Goal: Information Seeking & Learning: Compare options

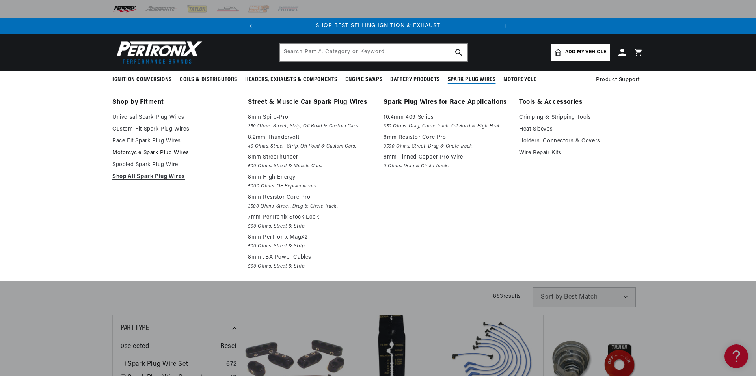
click at [161, 155] on link "Motorcycle Spark Plug Wires" at bounding box center [174, 152] width 125 height 9
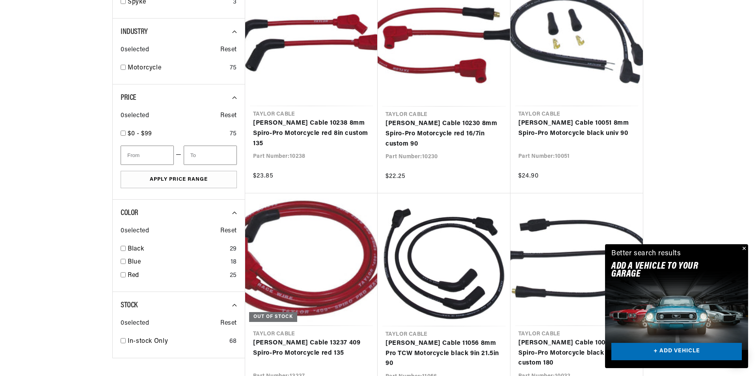
scroll to position [552, 0]
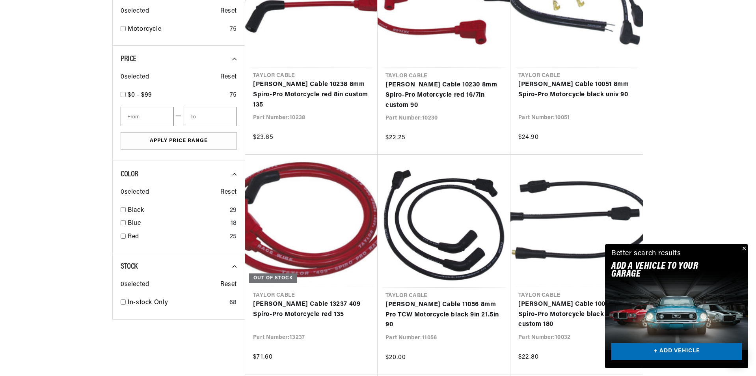
click at [745, 246] on button "Close" at bounding box center [743, 248] width 9 height 9
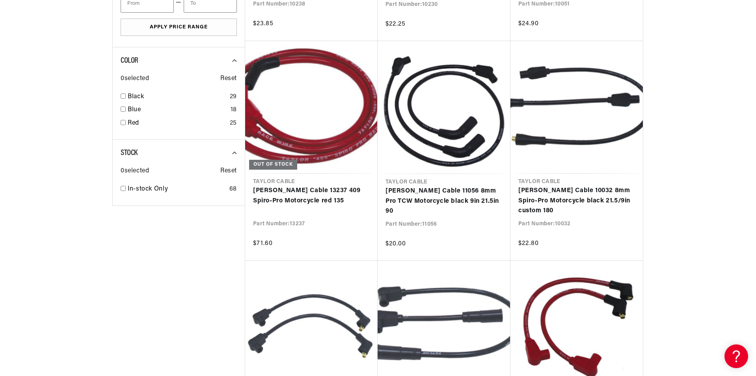
scroll to position [788, 0]
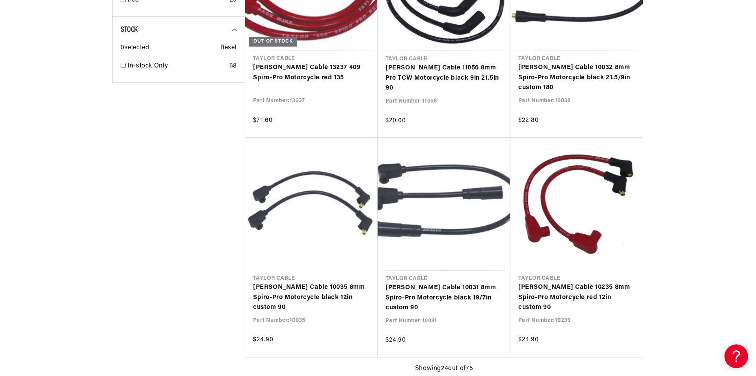
scroll to position [0, 239]
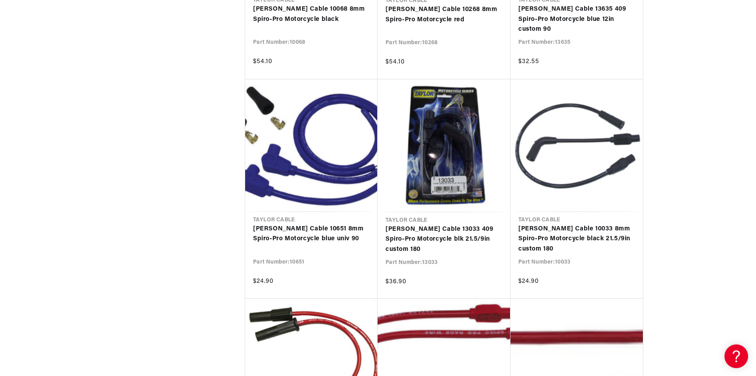
scroll to position [0, 112]
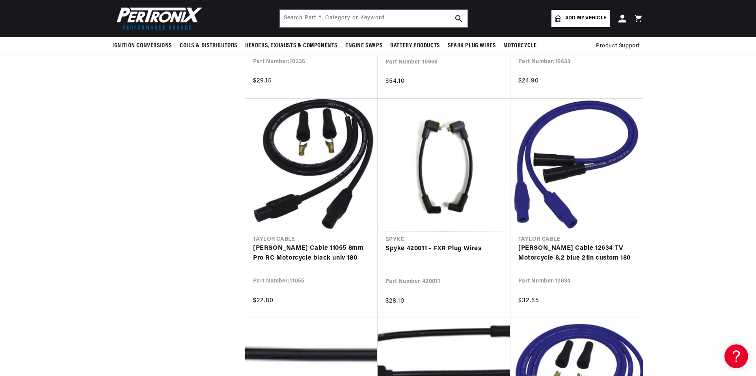
scroll to position [5202, 0]
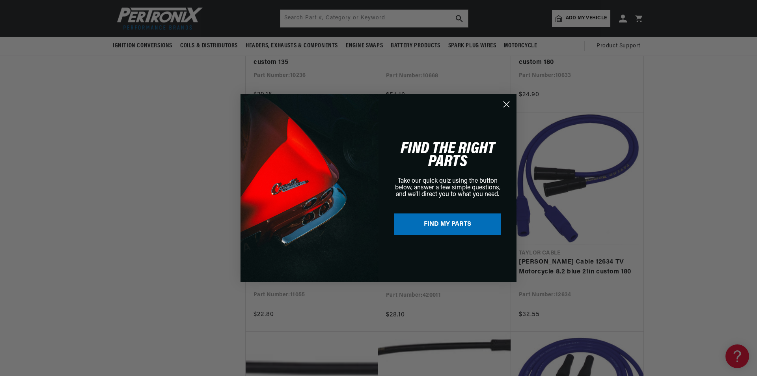
click at [507, 107] on circle "Close dialog" at bounding box center [506, 104] width 13 height 13
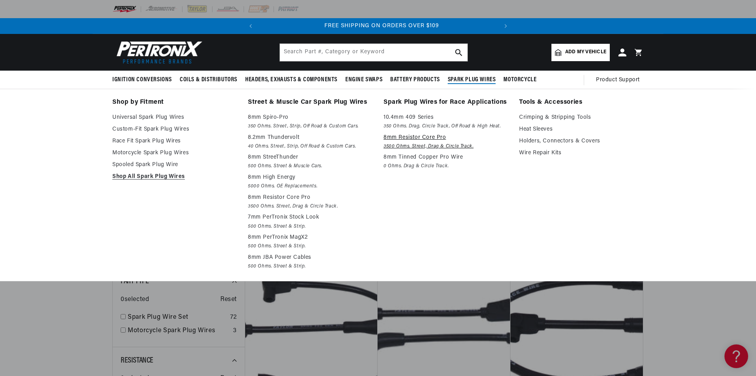
scroll to position [0, 239]
click at [554, 152] on link "Wire Repair Kits" at bounding box center [581, 152] width 125 height 9
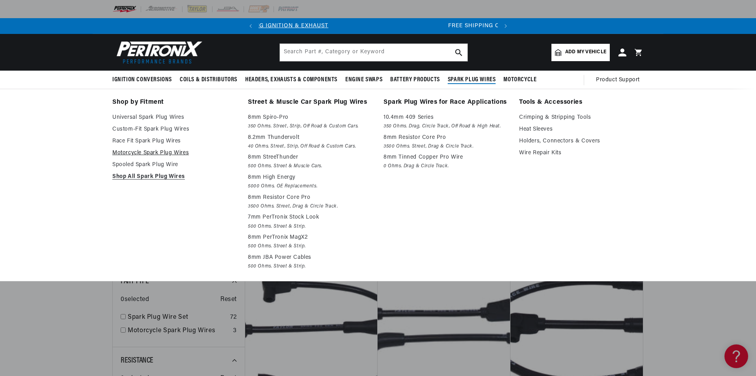
scroll to position [0, 0]
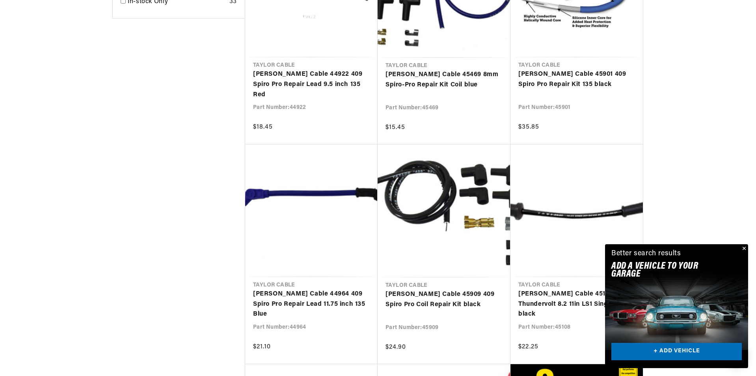
scroll to position [631, 0]
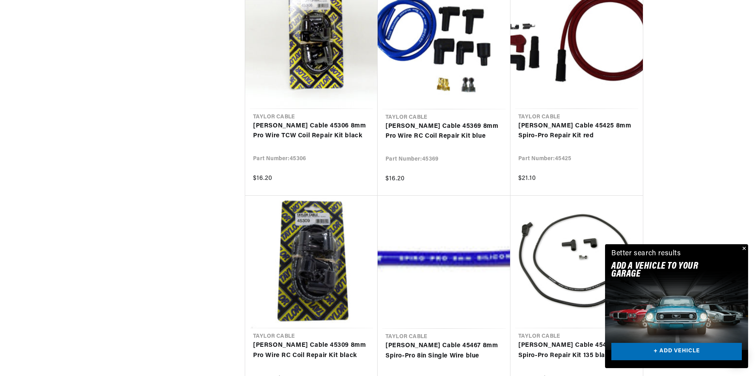
scroll to position [1419, 0]
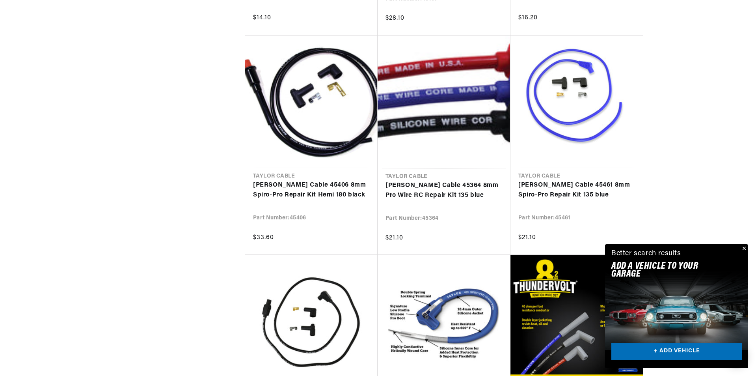
scroll to position [2444, 0]
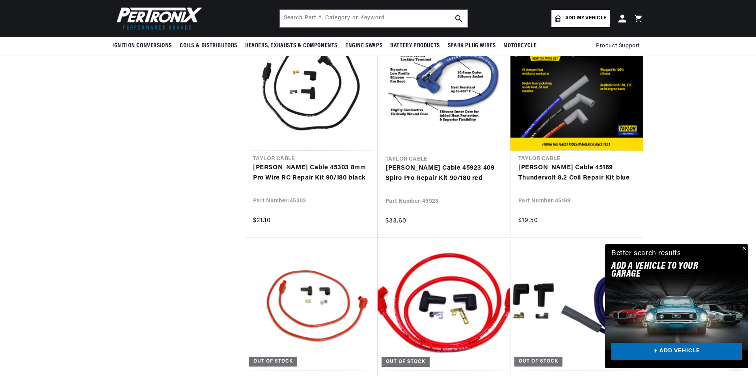
scroll to position [0, 239]
click at [744, 247] on button "Close" at bounding box center [743, 248] width 9 height 9
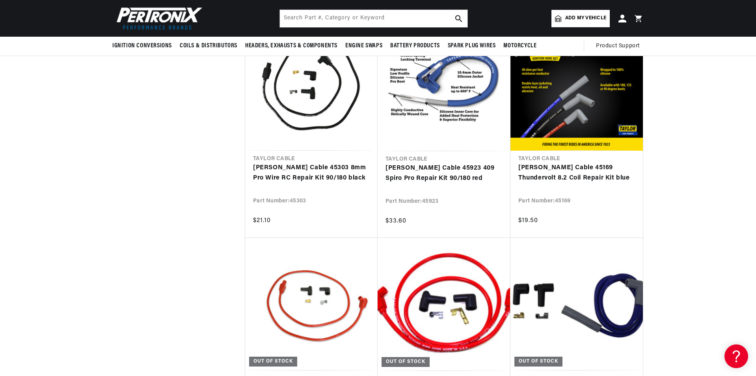
drag, startPoint x: 756, startPoint y: 235, endPoint x: 678, endPoint y: 110, distance: 146.8
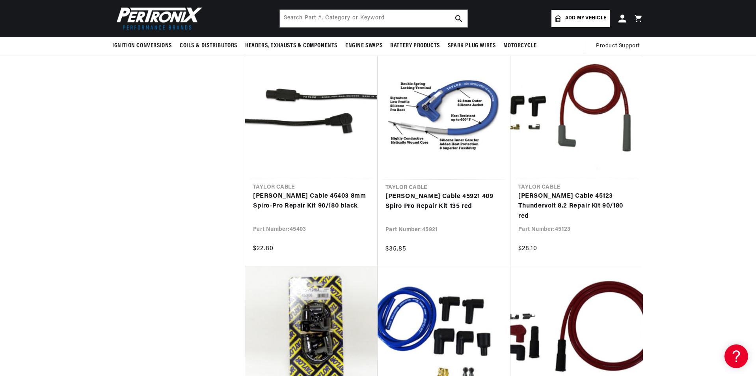
scroll to position [0, 0]
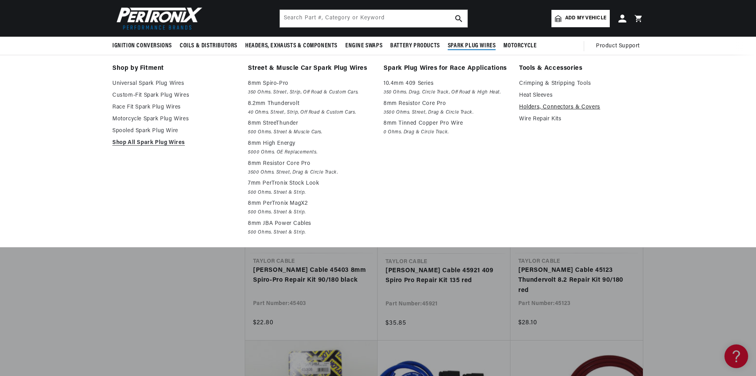
click at [557, 108] on link "Holders, Connectors & Covers" at bounding box center [581, 106] width 125 height 9
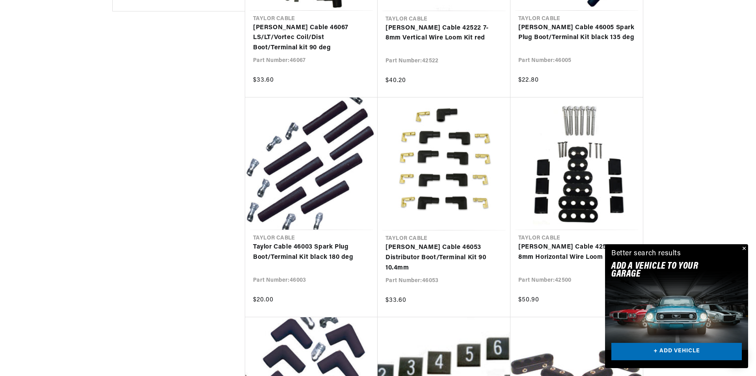
scroll to position [0, 239]
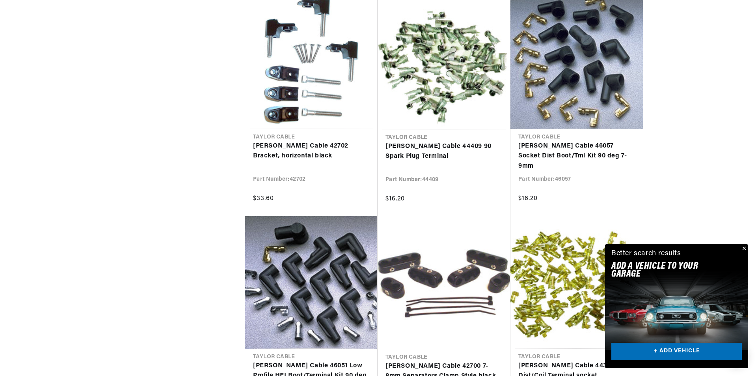
scroll to position [1537, 0]
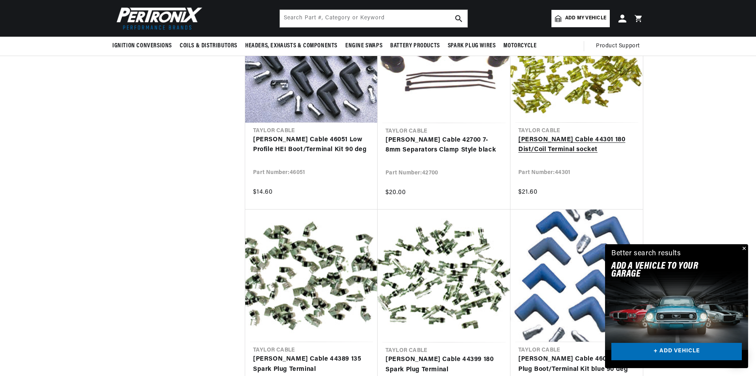
click at [564, 135] on link "Taylor Cable 44301 180 Dist/Coil Terminal socket" at bounding box center [576, 145] width 117 height 20
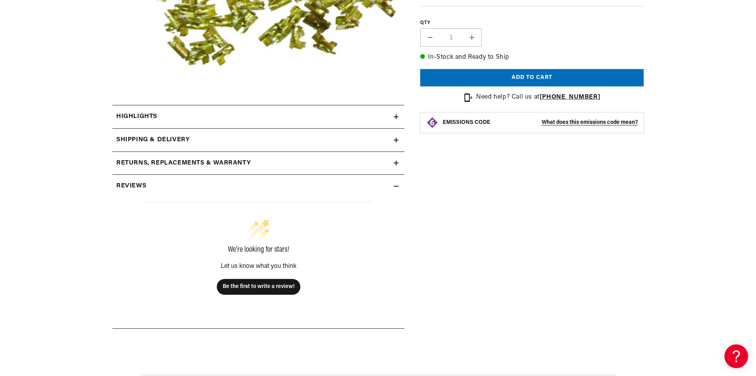
scroll to position [0, 239]
click at [187, 121] on div "Highlights" at bounding box center [252, 117] width 281 height 10
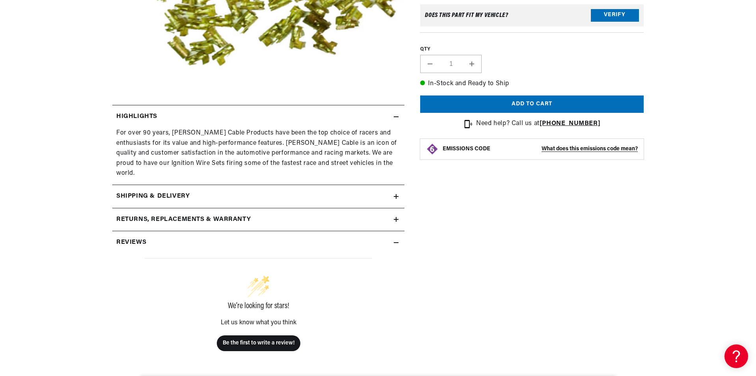
click at [188, 119] on div "Highlights" at bounding box center [252, 117] width 281 height 10
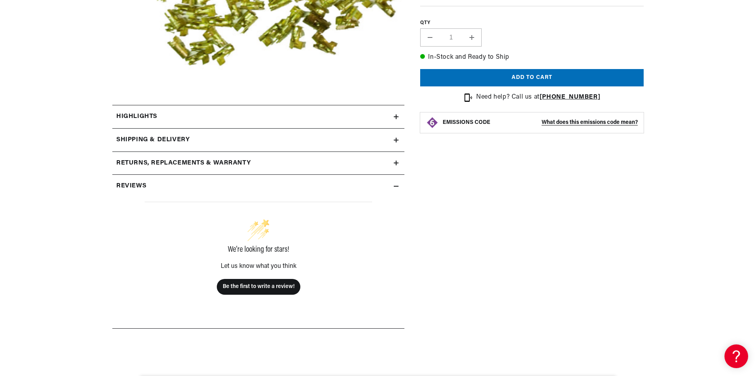
click at [186, 140] on h2 "Shipping & Delivery" at bounding box center [152, 140] width 73 height 10
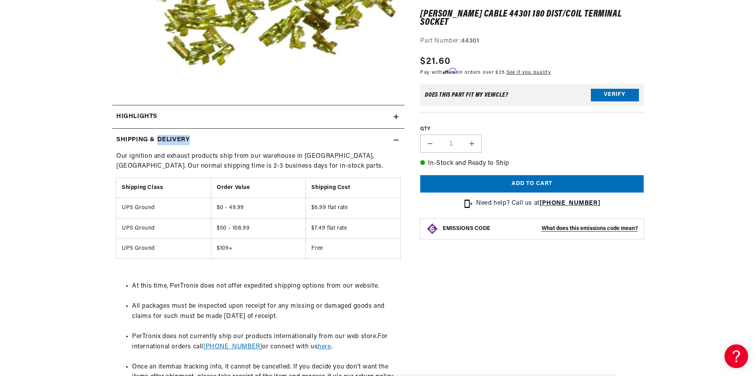
click at [187, 139] on h2 "Shipping & Delivery" at bounding box center [152, 140] width 73 height 10
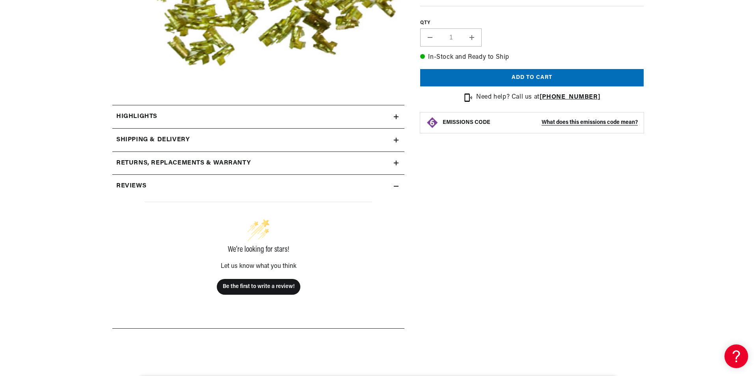
click at [184, 166] on h2 "Returns, Replacements & Warranty" at bounding box center [183, 163] width 134 height 10
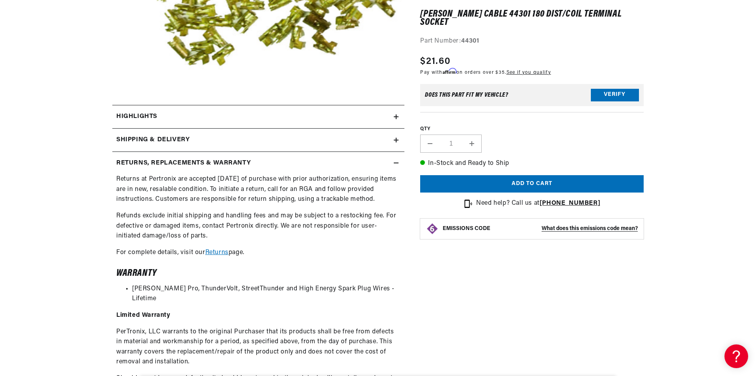
click at [186, 161] on h2 "Returns, Replacements & Warranty" at bounding box center [183, 163] width 134 height 10
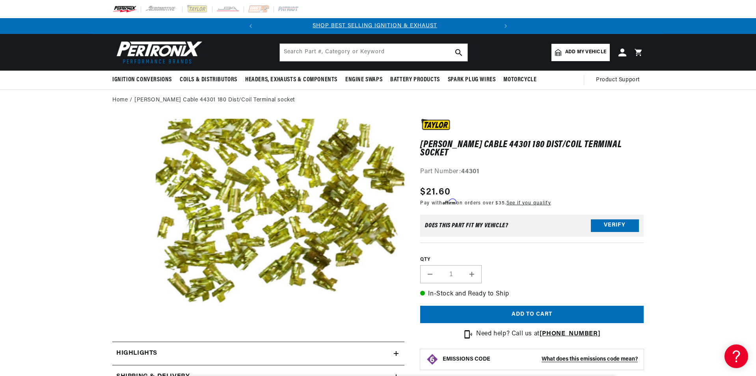
scroll to position [0, 0]
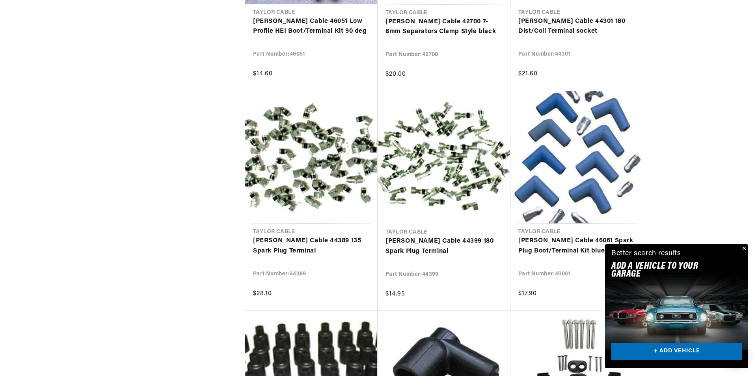
click at [745, 248] on button "Close" at bounding box center [743, 248] width 9 height 9
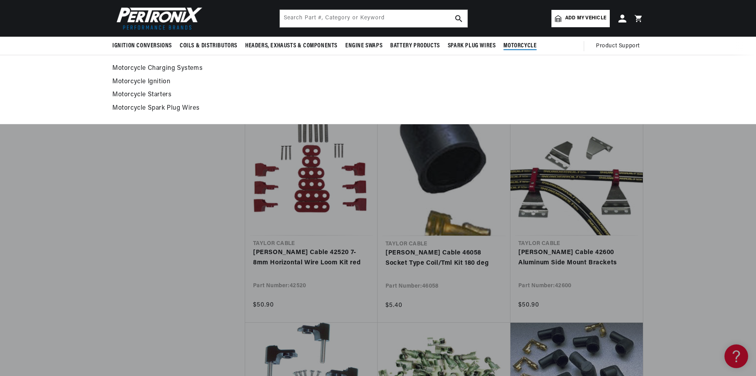
scroll to position [0, 239]
click at [524, 43] on span "Motorcycle" at bounding box center [519, 46] width 33 height 8
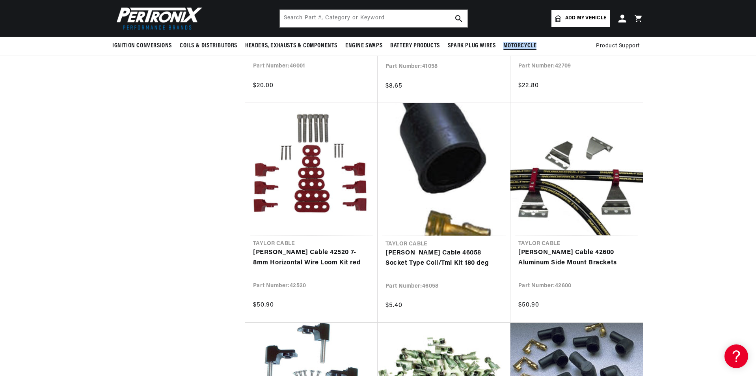
click at [524, 43] on span "Motorcycle" at bounding box center [519, 46] width 33 height 8
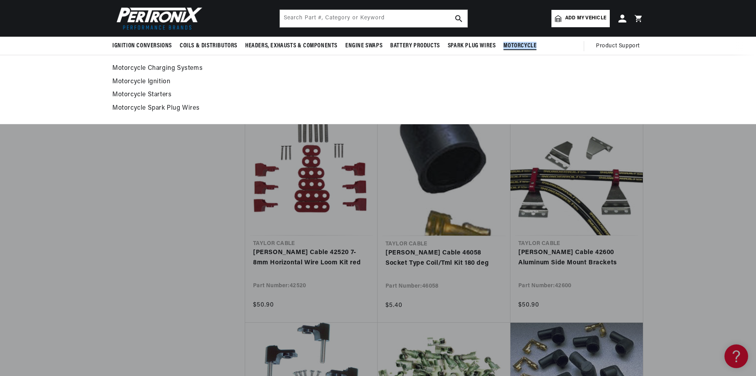
click at [157, 109] on link "Motorcycle Spark Plug Wires" at bounding box center [377, 108] width 531 height 11
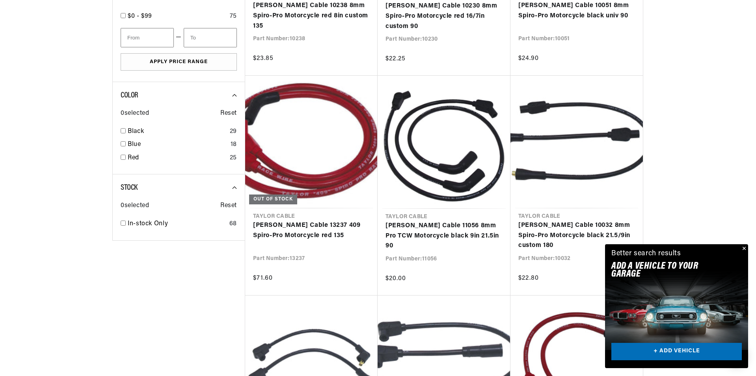
scroll to position [0, 239]
click at [743, 248] on button "Close" at bounding box center [743, 248] width 9 height 9
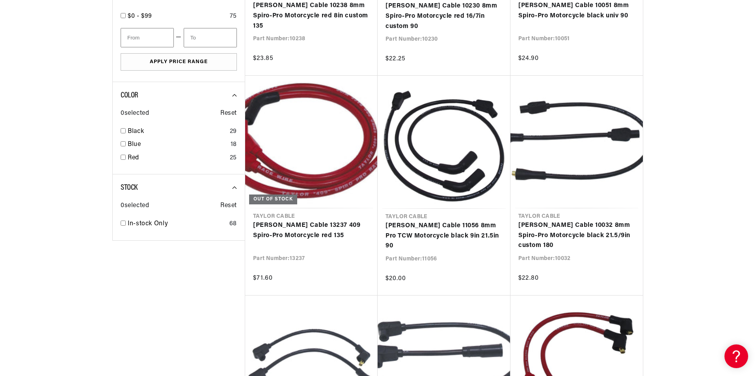
scroll to position [0, 0]
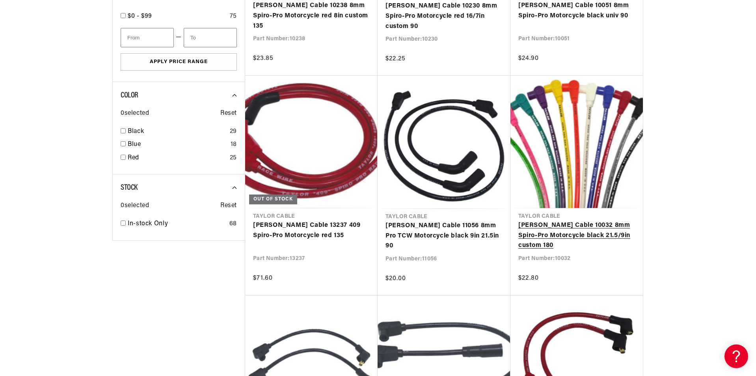
click at [572, 230] on link "[PERSON_NAME] Cable 10032 8mm Spiro-Pro Motorcycle black 21.5/9in custom 180" at bounding box center [576, 235] width 117 height 30
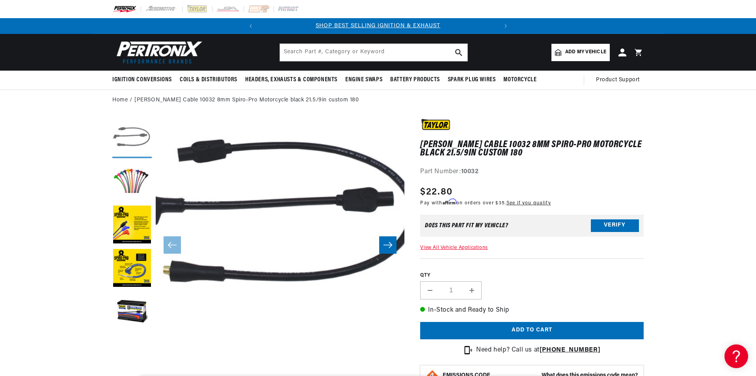
click at [139, 144] on button "Load image 1 in gallery view" at bounding box center [131, 138] width 39 height 39
click at [131, 333] on button "Open media 1 in modal" at bounding box center [131, 333] width 0 height 0
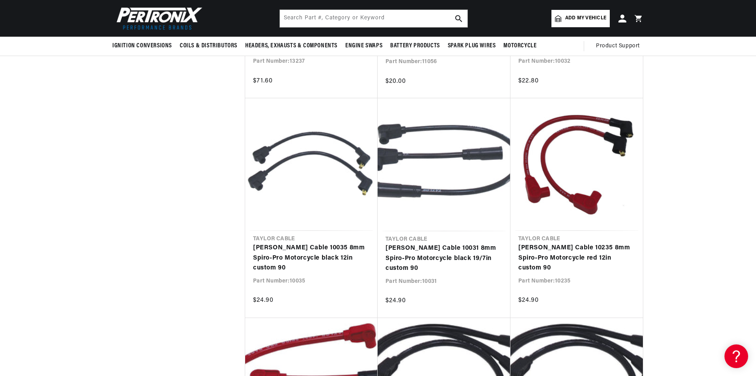
scroll to position [631, 0]
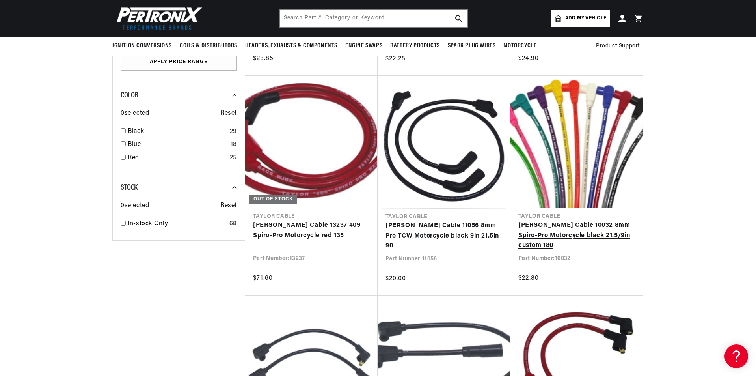
click at [583, 230] on link "[PERSON_NAME] Cable 10032 8mm Spiro-Pro Motorcycle black 21.5/9in custom 180" at bounding box center [576, 235] width 117 height 30
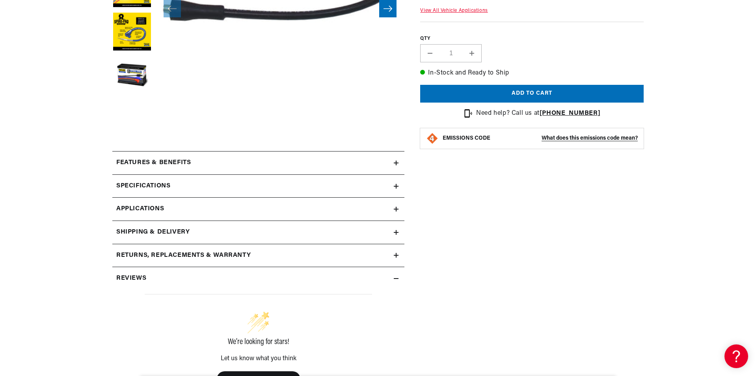
scroll to position [236, 0]
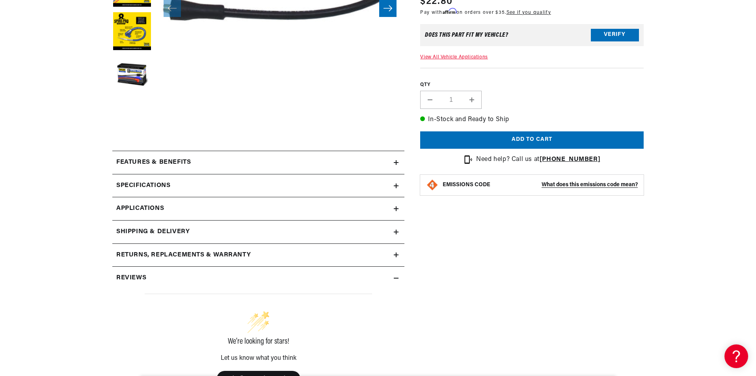
click at [212, 167] on div "Features & Benefits" at bounding box center [252, 162] width 281 height 10
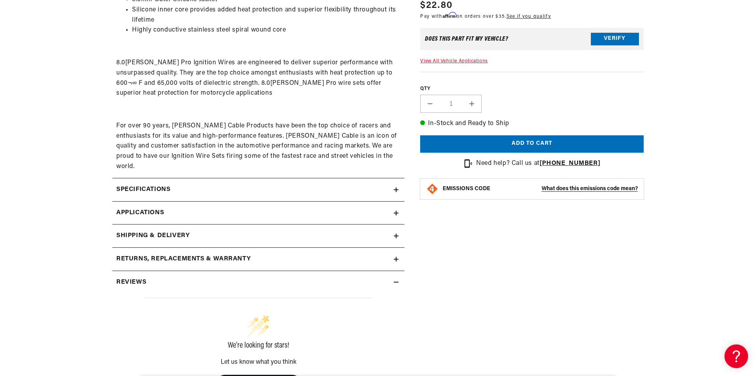
scroll to position [434, 0]
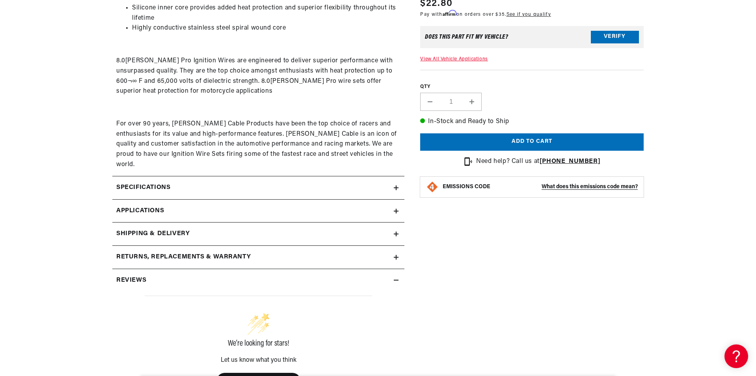
click at [206, 182] on div "Specifications" at bounding box center [252, 187] width 281 height 10
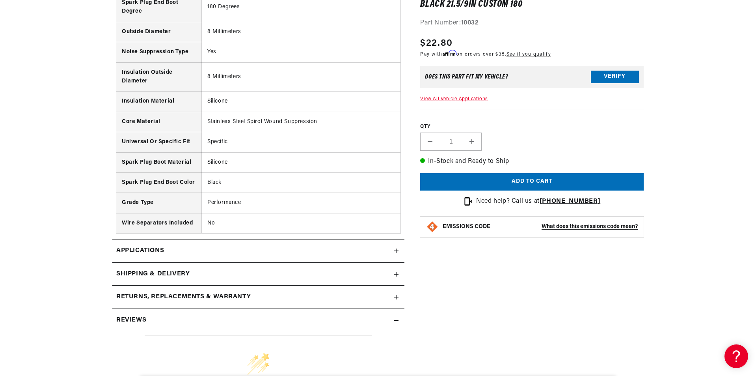
scroll to position [749, 0]
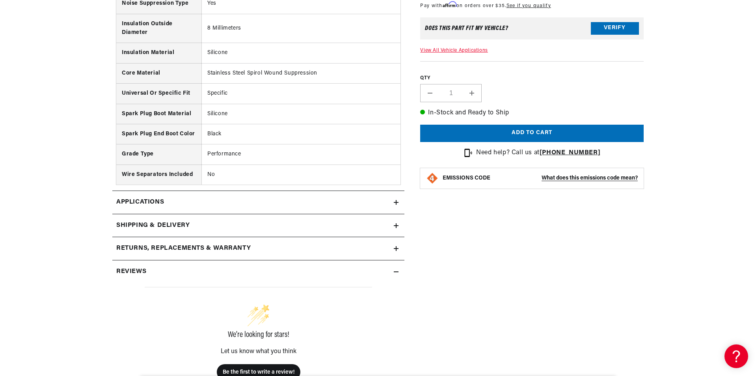
click at [219, 198] on link "Applications" at bounding box center [258, 202] width 292 height 23
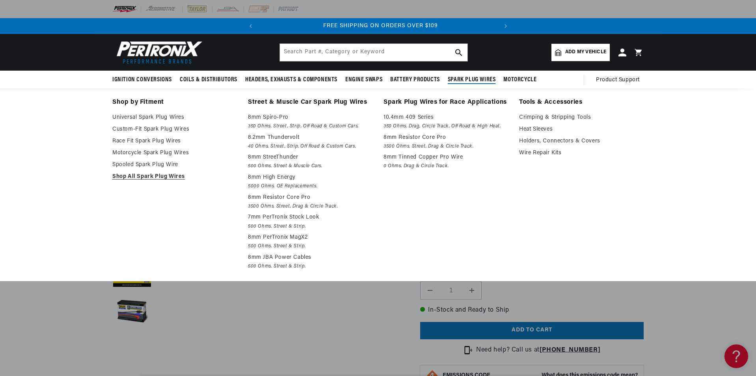
scroll to position [0, 239]
click at [534, 141] on link "Holders, Connectors & Covers" at bounding box center [581, 140] width 125 height 9
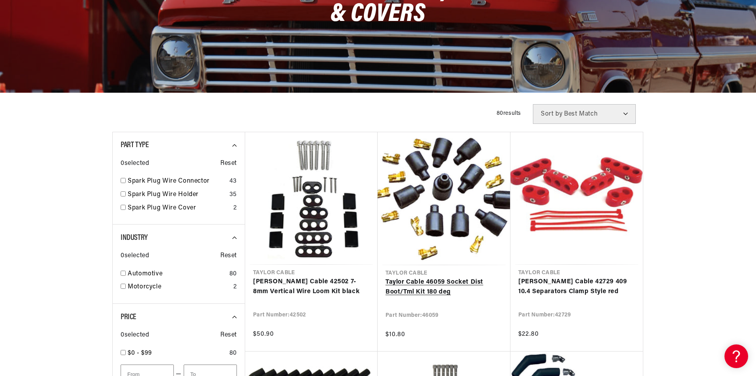
click at [440, 283] on link "Taylor Cable 46059 Socket Dist Boot/Tml Kit 180 deg" at bounding box center [443, 287] width 117 height 20
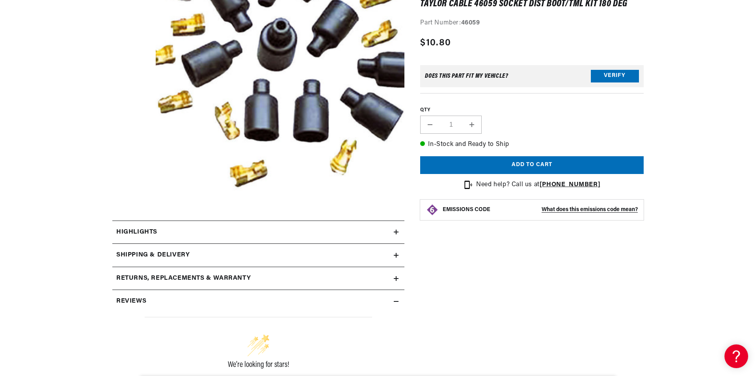
scroll to position [197, 0]
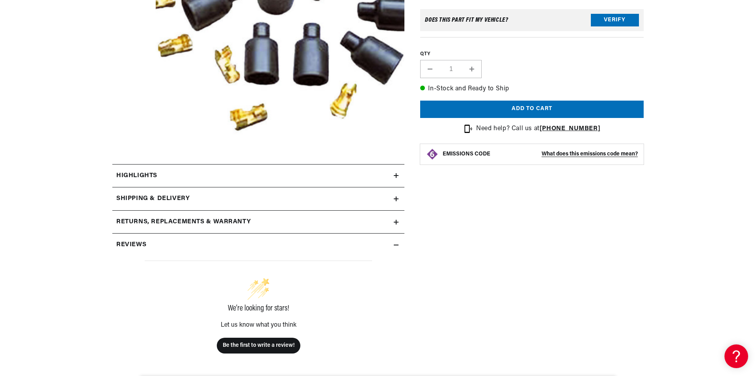
click at [205, 177] on div "Highlights" at bounding box center [252, 176] width 281 height 10
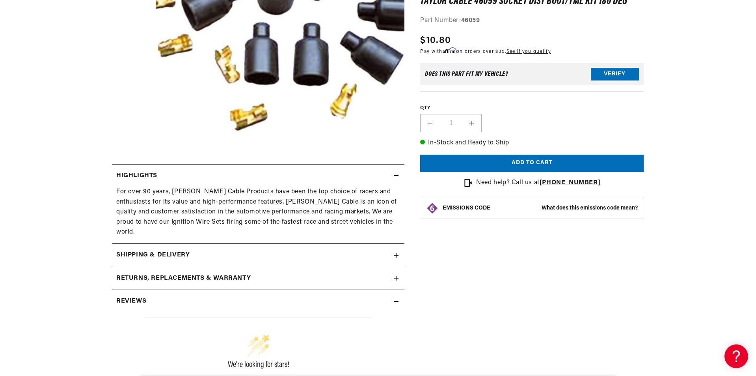
click at [227, 177] on div "Highlights" at bounding box center [252, 176] width 281 height 10
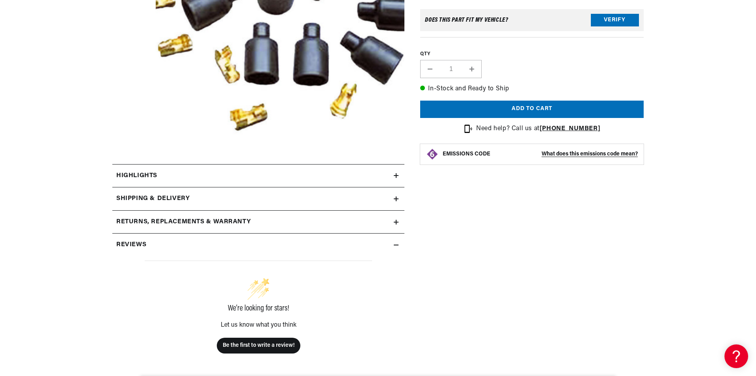
click at [227, 188] on summary "Shipping & Delivery" at bounding box center [258, 198] width 292 height 23
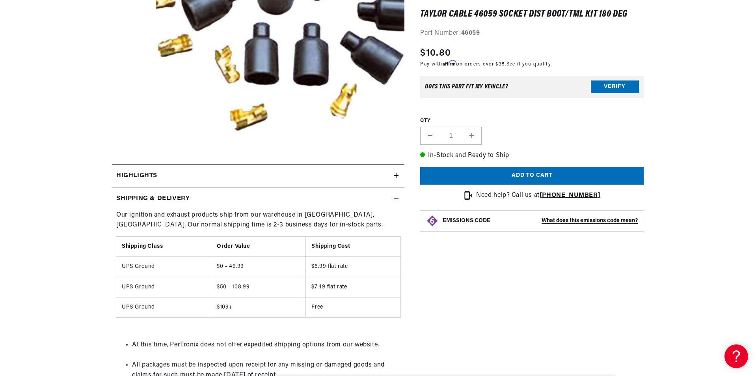
scroll to position [0, 239]
click at [216, 199] on div "Shipping & Delivery" at bounding box center [252, 199] width 281 height 10
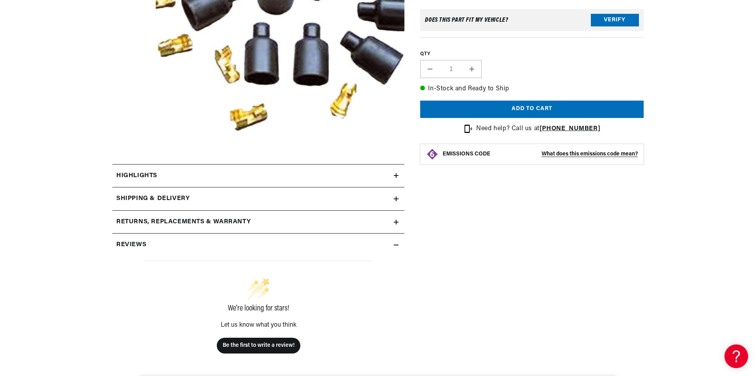
click at [220, 216] on summary "Returns, Replacements & Warranty" at bounding box center [258, 221] width 292 height 23
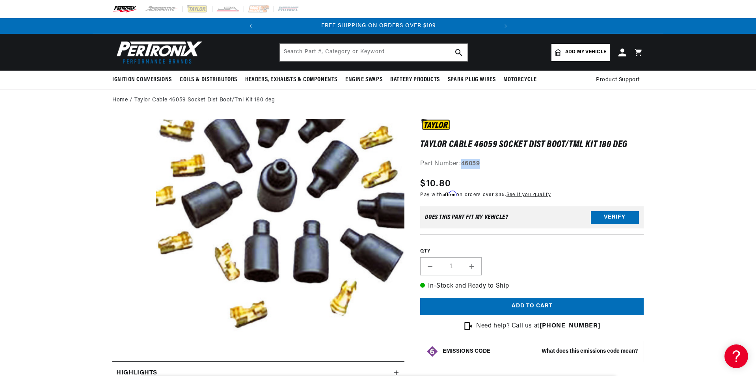
drag, startPoint x: 462, startPoint y: 162, endPoint x: 484, endPoint y: 163, distance: 22.1
click at [491, 163] on div "Part Number: 46059" at bounding box center [531, 164] width 223 height 10
copy strong "46059"
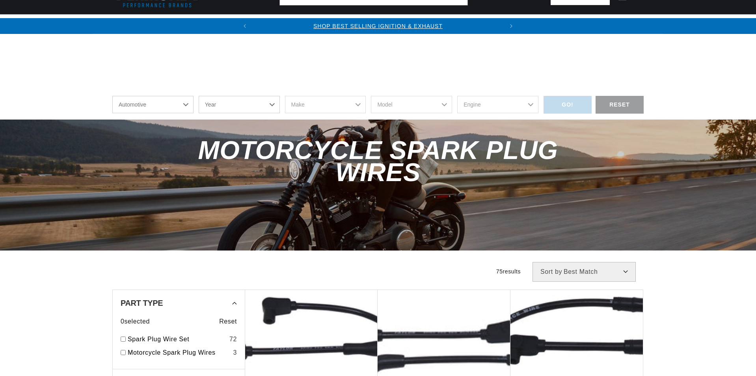
scroll to position [758, 0]
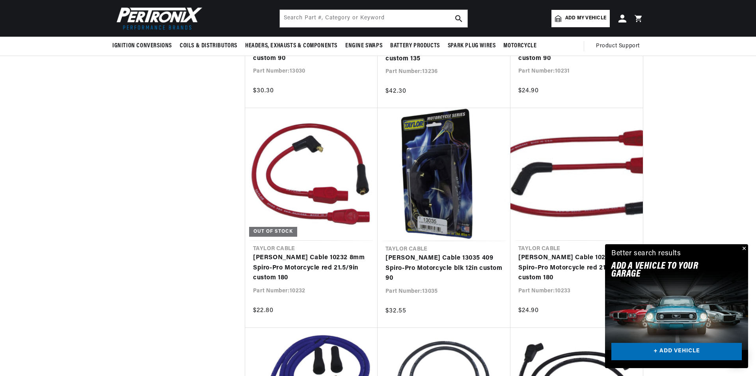
scroll to position [1669, 0]
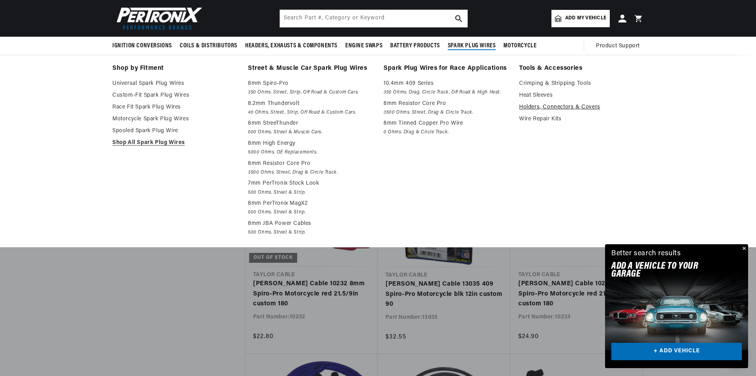
click at [541, 106] on link "Holders, Connectors & Covers" at bounding box center [581, 106] width 125 height 9
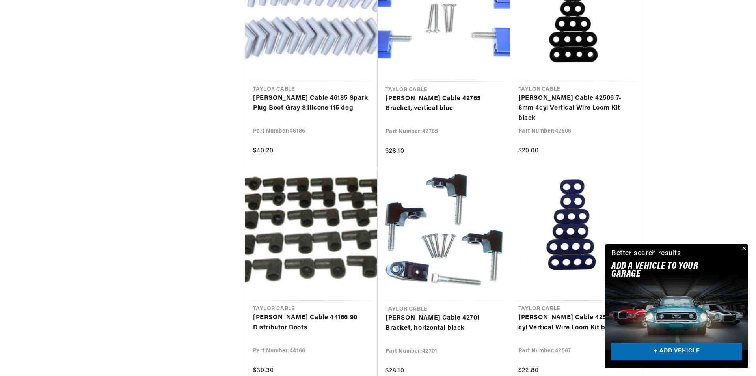
scroll to position [5045, 0]
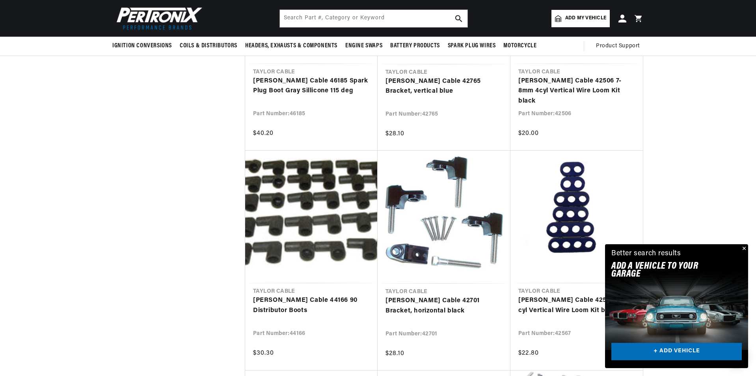
scroll to position [4722, 0]
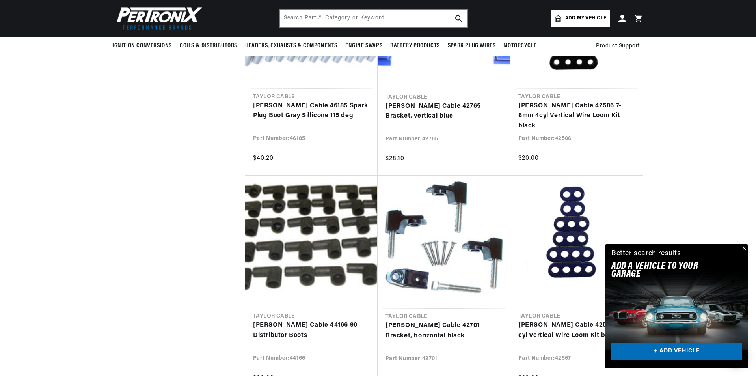
click at [744, 248] on button "Close" at bounding box center [743, 248] width 9 height 9
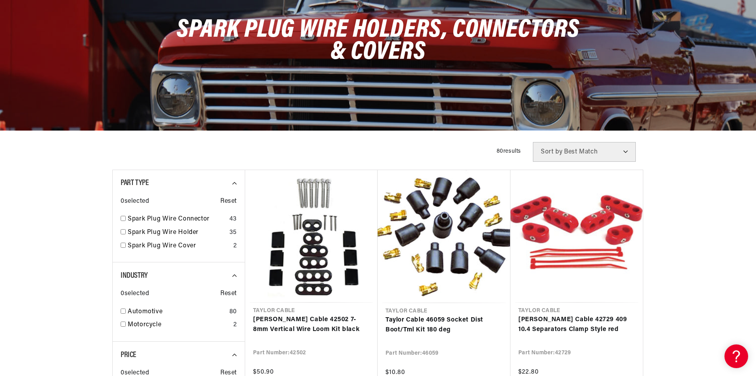
scroll to position [197, 0]
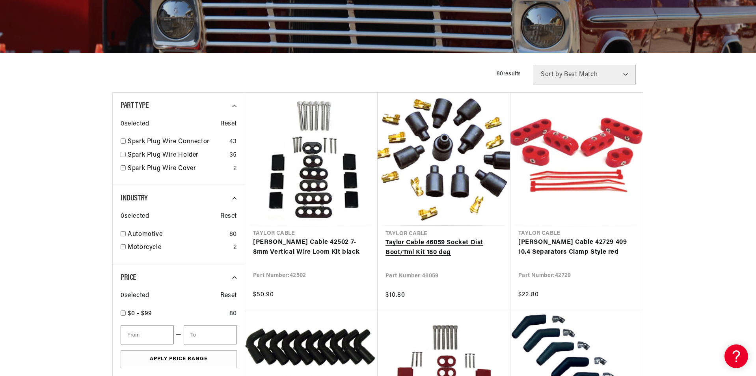
click at [454, 238] on link "Taylor Cable 46059 Socket Dist Boot/Tml Kit 180 deg" at bounding box center [443, 248] width 117 height 20
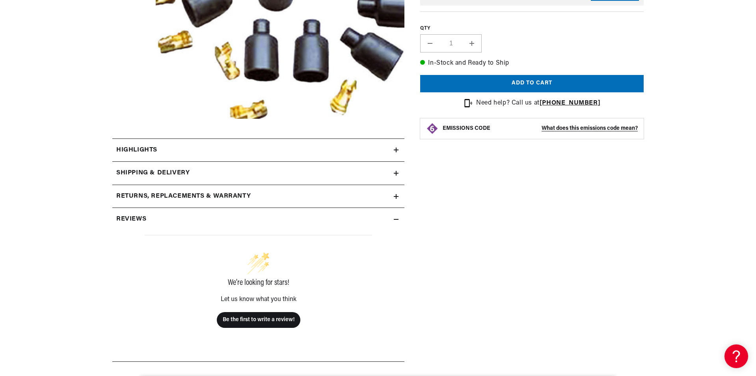
scroll to position [236, 0]
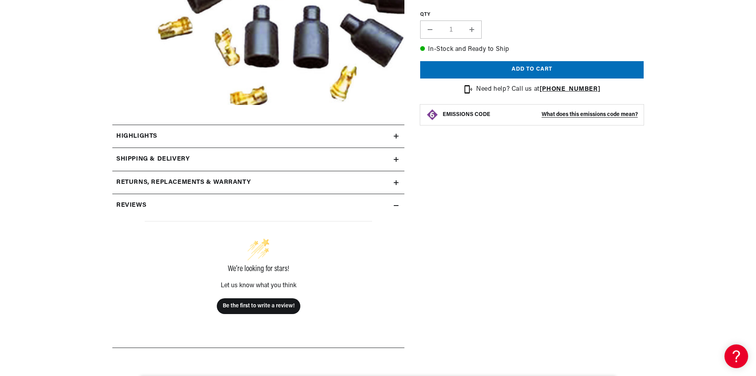
click at [173, 132] on div "Highlights" at bounding box center [252, 136] width 281 height 10
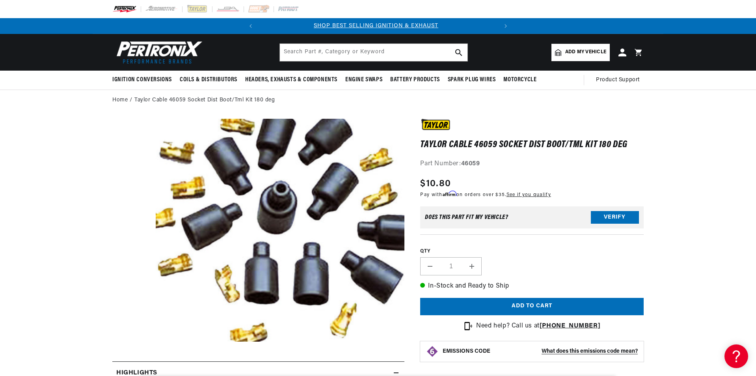
scroll to position [0, 0]
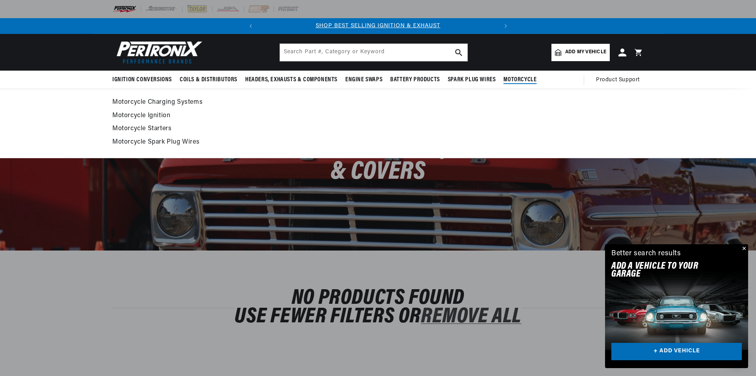
click at [522, 80] on span "Motorcycle" at bounding box center [519, 80] width 33 height 8
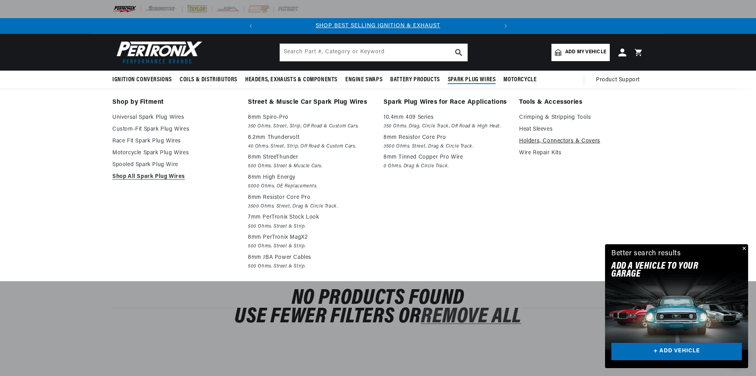
click at [543, 140] on link "Holders, Connectors & Covers" at bounding box center [581, 140] width 125 height 9
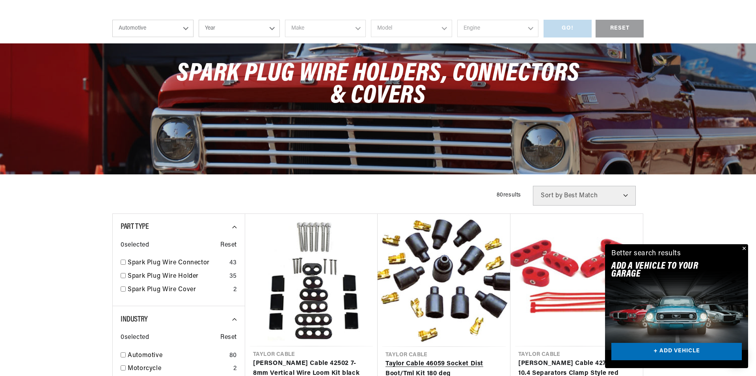
scroll to position [158, 0]
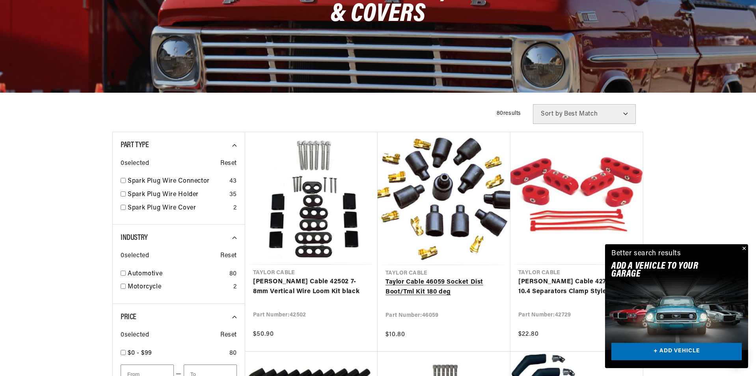
click at [424, 277] on link "Taylor Cable 46059 Socket Dist Boot/Tml Kit 180 deg" at bounding box center [443, 287] width 117 height 20
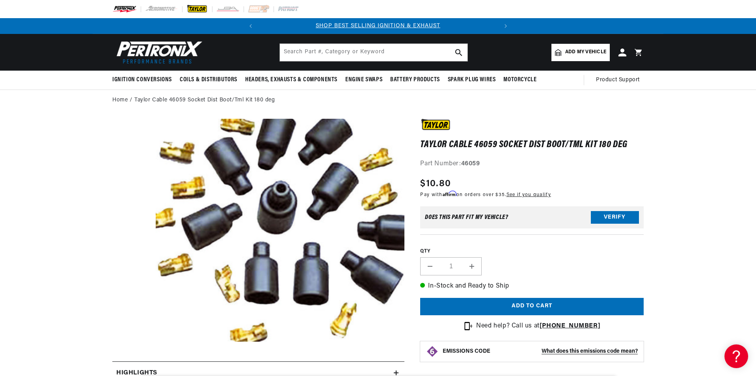
click at [199, 10] on img at bounding box center [197, 9] width 22 height 9
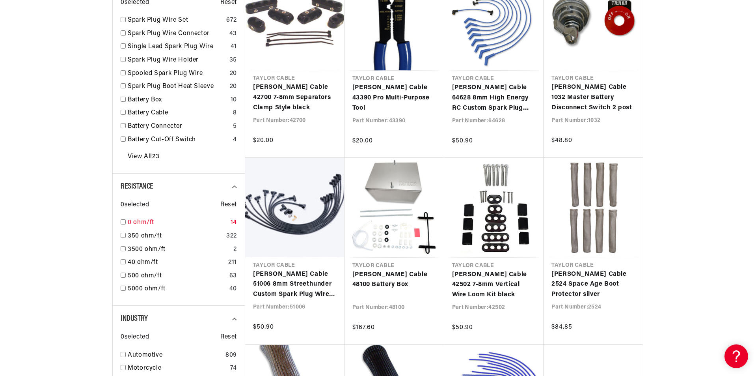
scroll to position [355, 0]
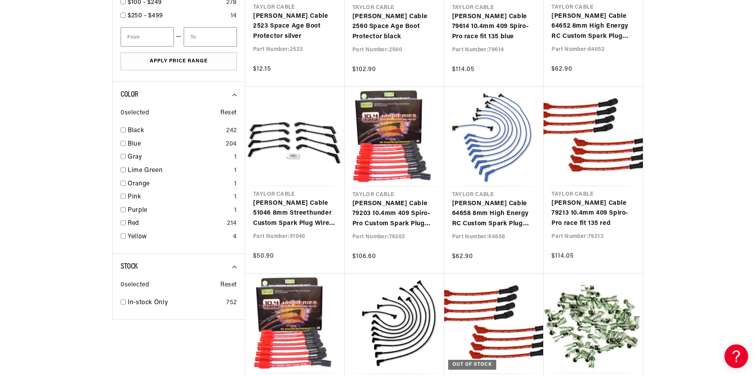
scroll to position [985, 0]
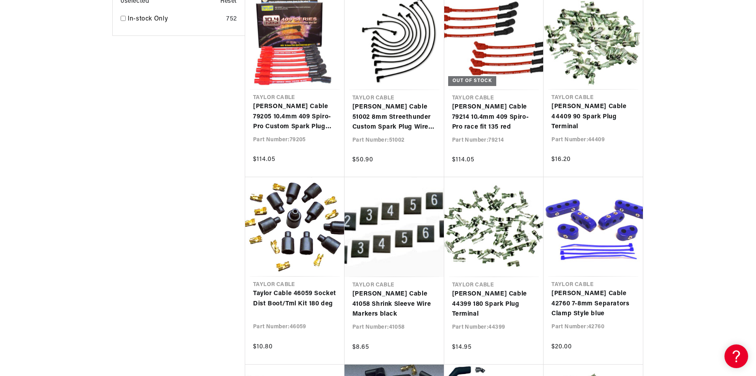
scroll to position [1143, 0]
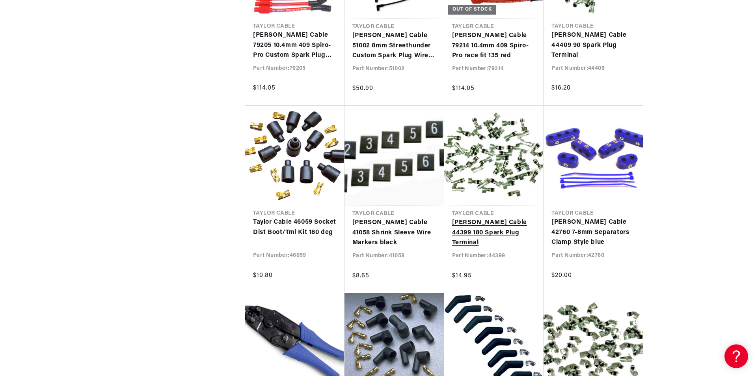
click at [505, 218] on link "[PERSON_NAME] Cable 44399 180 Spark Plug Terminal" at bounding box center [494, 233] width 84 height 30
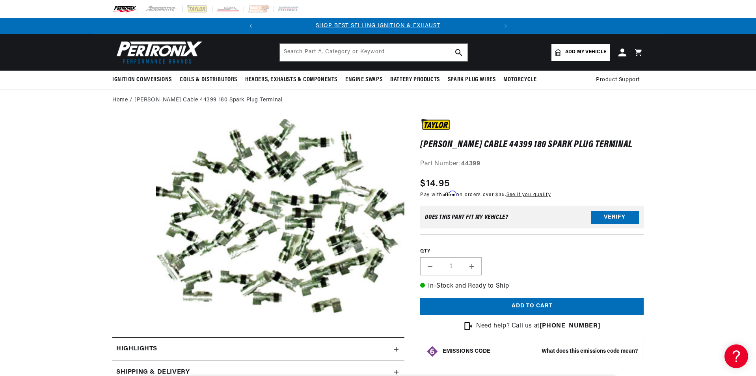
scroll to position [118, 0]
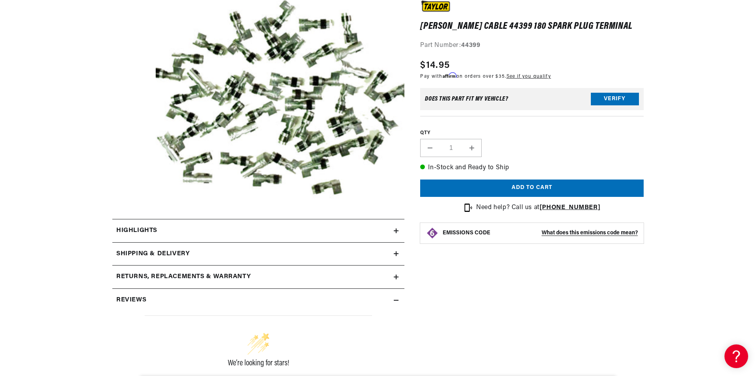
click at [163, 230] on div "Highlights" at bounding box center [252, 230] width 281 height 10
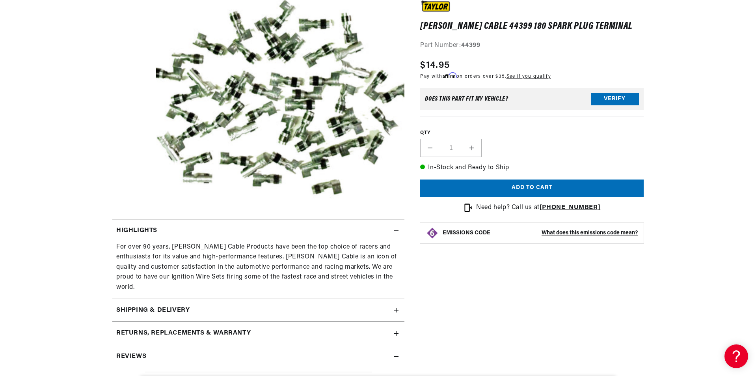
click at [163, 230] on div "Highlights" at bounding box center [252, 230] width 281 height 10
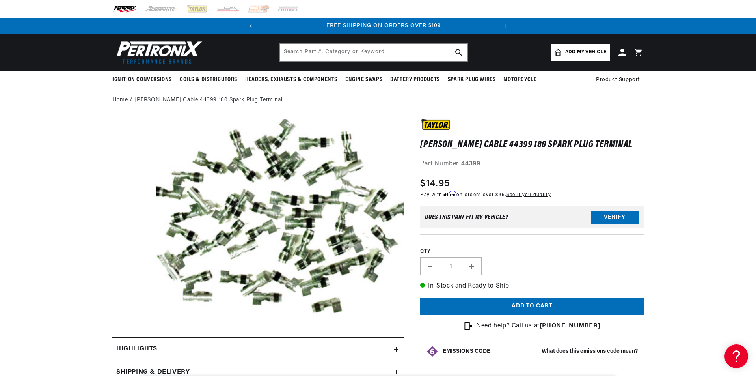
scroll to position [0, 239]
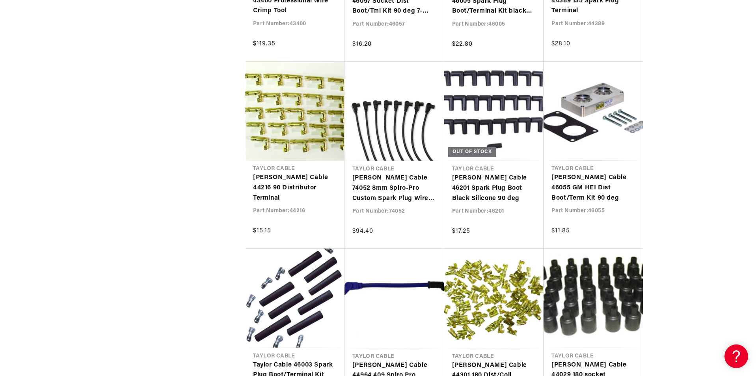
scroll to position [0, 239]
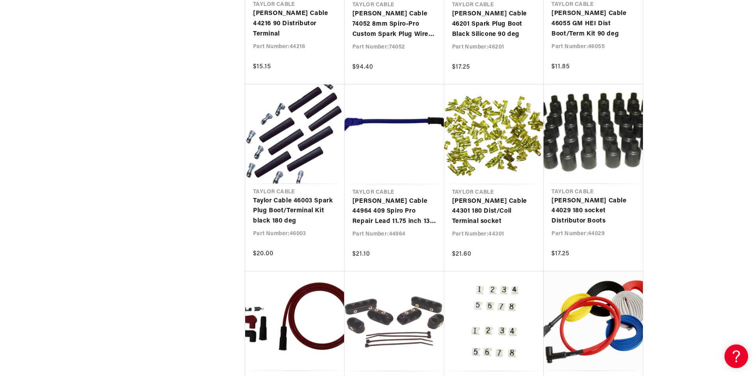
scroll to position [1798, 0]
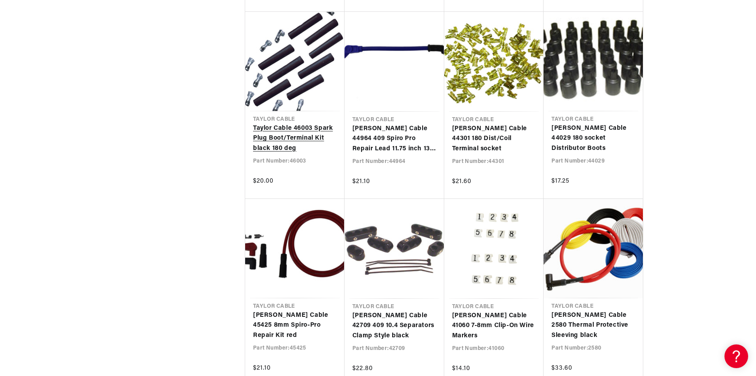
click at [283, 134] on link "Taylor Cable 46003 Spark Plug Boot/Terminal Kit black 180 deg" at bounding box center [295, 138] width 84 height 30
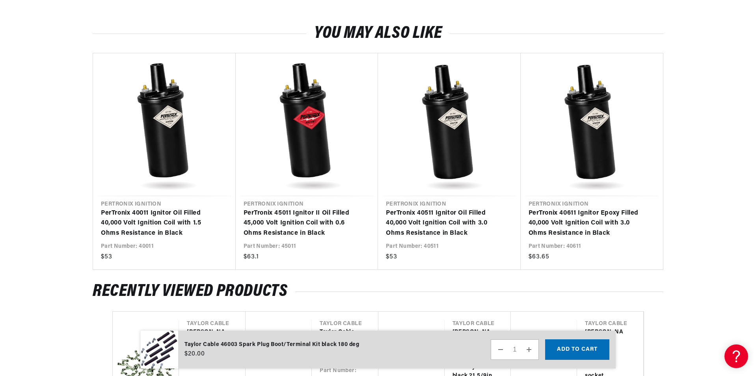
scroll to position [749, 0]
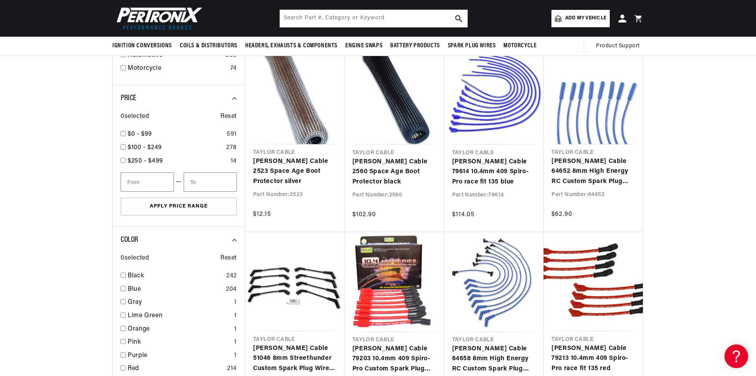
scroll to position [631, 0]
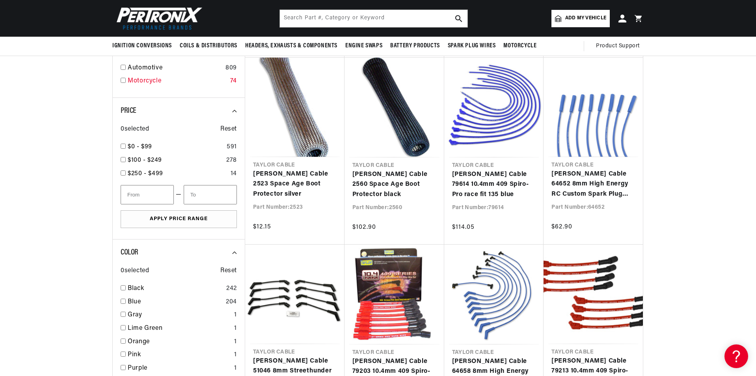
click at [126, 80] on div "Motorcycle 74" at bounding box center [179, 82] width 116 height 13
checkbox input "true"
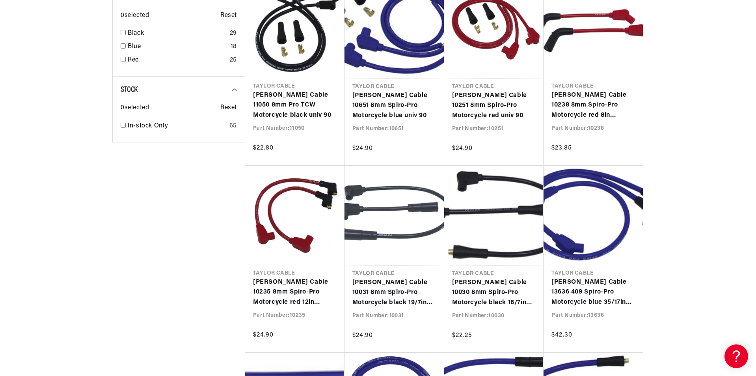
scroll to position [0, 239]
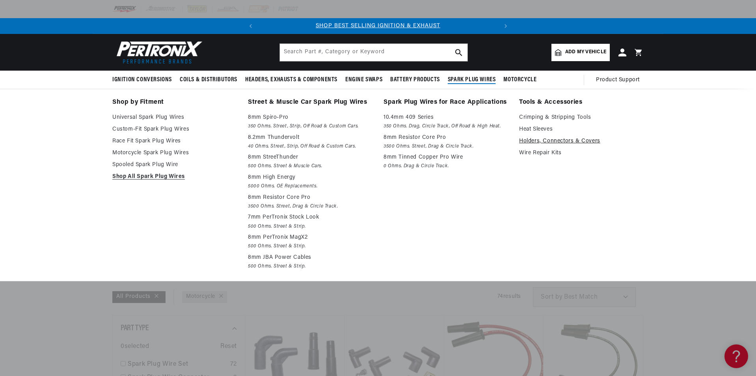
click at [542, 141] on link "Holders, Connectors & Covers" at bounding box center [581, 140] width 125 height 9
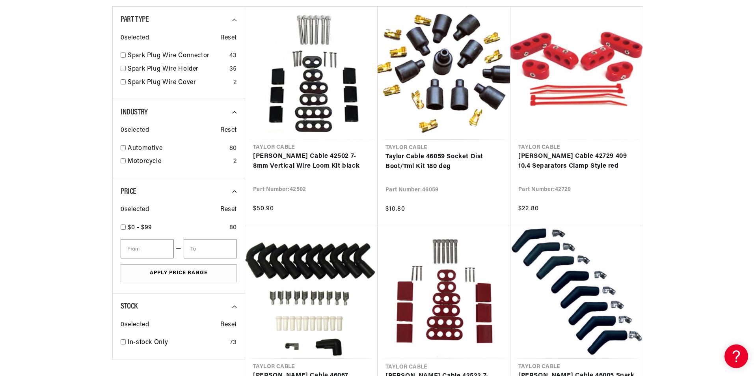
scroll to position [315, 0]
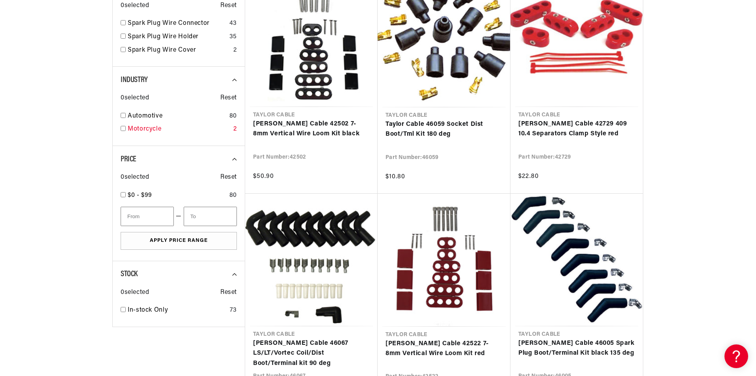
click at [122, 128] on div "Industry 0 selected Reset Automotive 80 Motorcycle 2" at bounding box center [178, 106] width 132 height 79
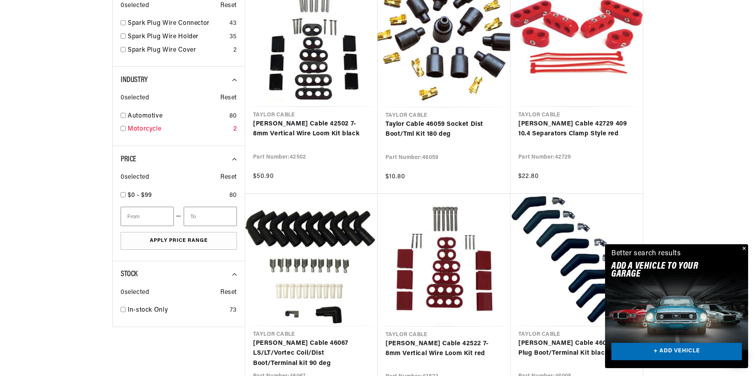
click at [124, 128] on input "checkbox" at bounding box center [123, 128] width 5 height 5
checkbox input "true"
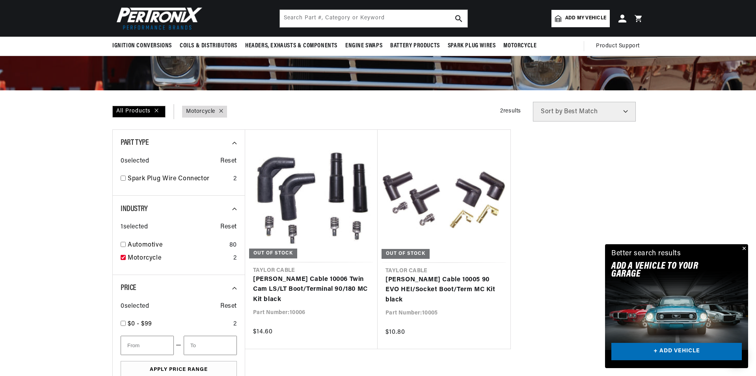
scroll to position [158, 0]
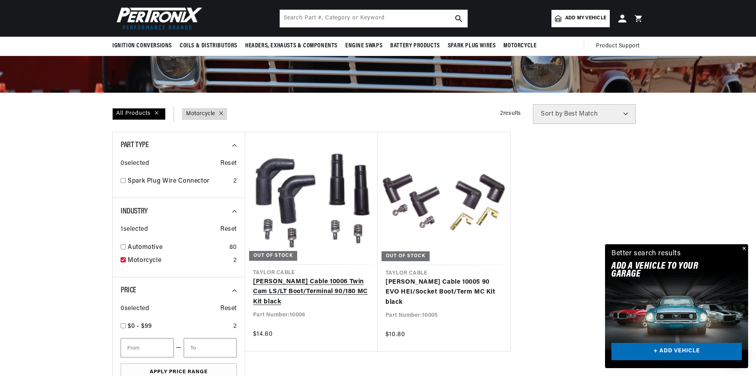
click at [333, 282] on link "[PERSON_NAME] Cable 10006 Twin Cam LS/LT Boot/Terminal 90/180 MC Kit black" at bounding box center [311, 292] width 117 height 30
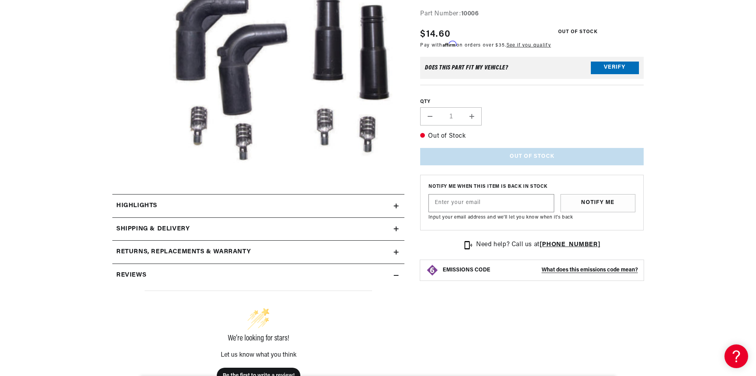
scroll to position [0, 239]
click at [131, 195] on button "Open media 1 in modal" at bounding box center [131, 195] width 0 height 0
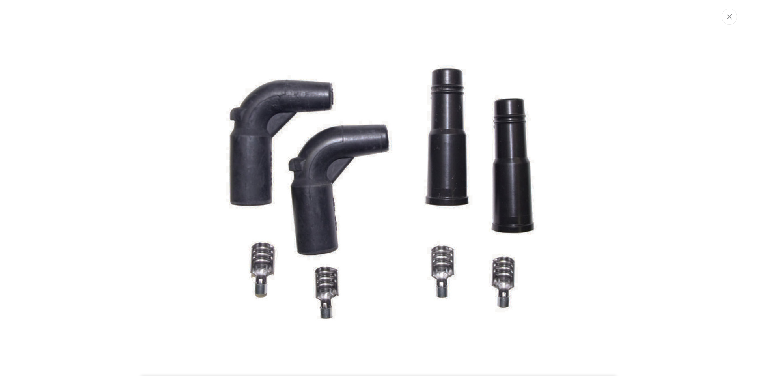
click at [296, 274] on img "Media gallery" at bounding box center [379, 187] width 426 height 365
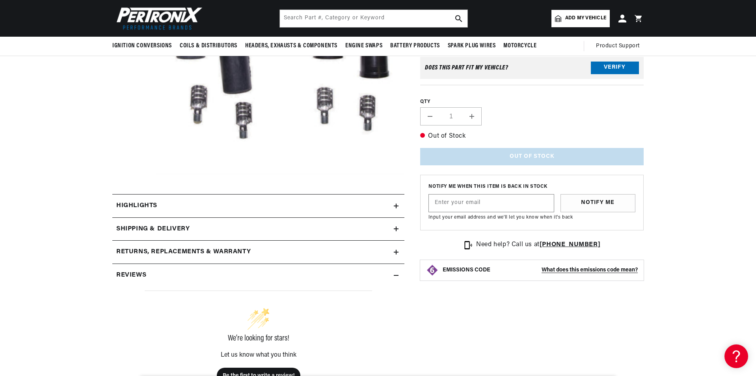
scroll to position [39, 0]
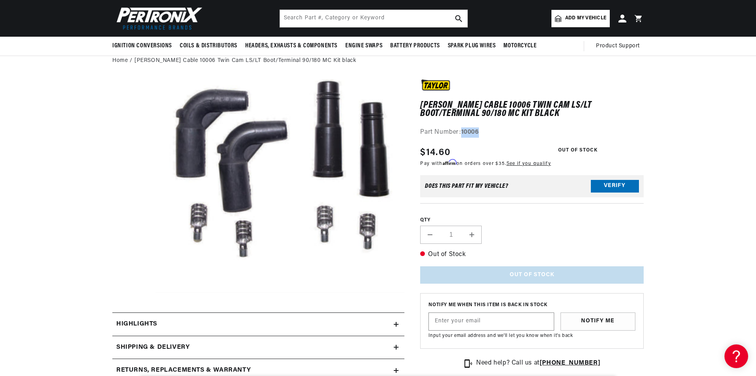
drag, startPoint x: 462, startPoint y: 131, endPoint x: 480, endPoint y: 131, distance: 17.7
click at [482, 130] on div "Part Number: 10006" at bounding box center [531, 132] width 223 height 10
copy strong "10006"
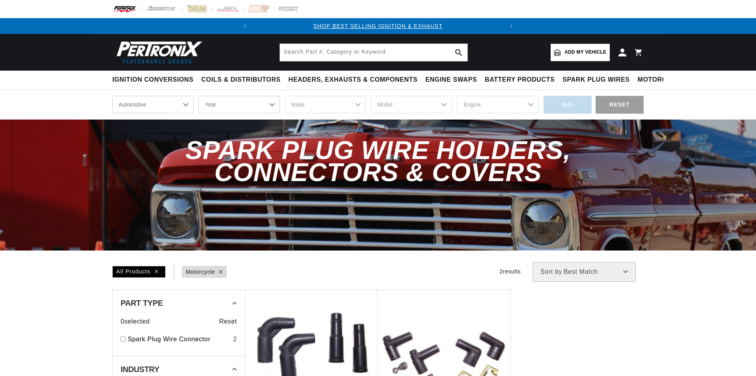
scroll to position [158, 0]
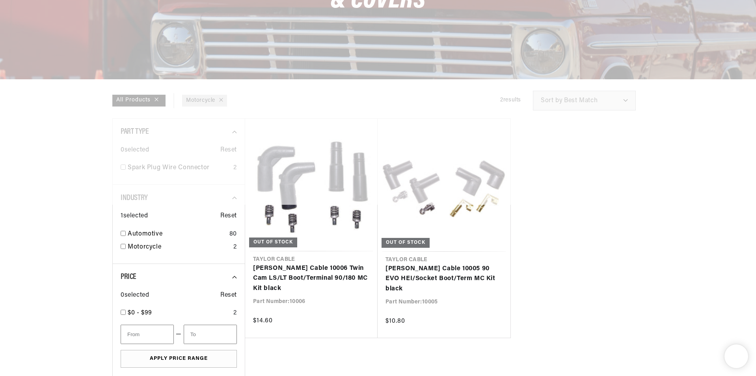
checkbox input "false"
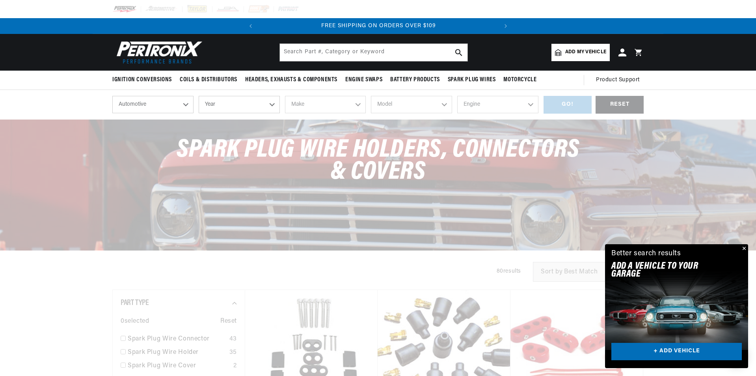
drag, startPoint x: 316, startPoint y: 279, endPoint x: 328, endPoint y: 284, distance: 12.6
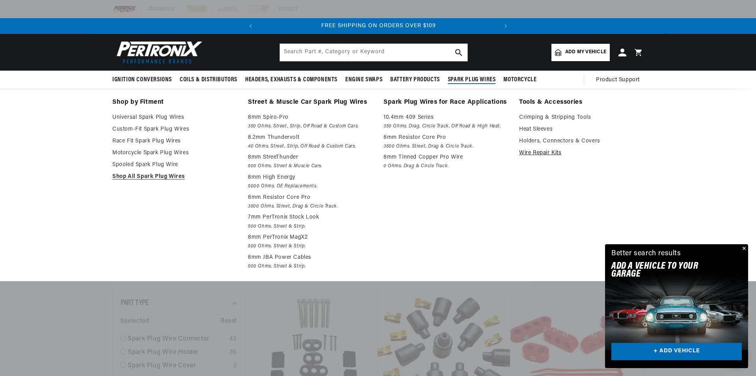
click at [536, 151] on link "Wire Repair Kits" at bounding box center [581, 152] width 125 height 9
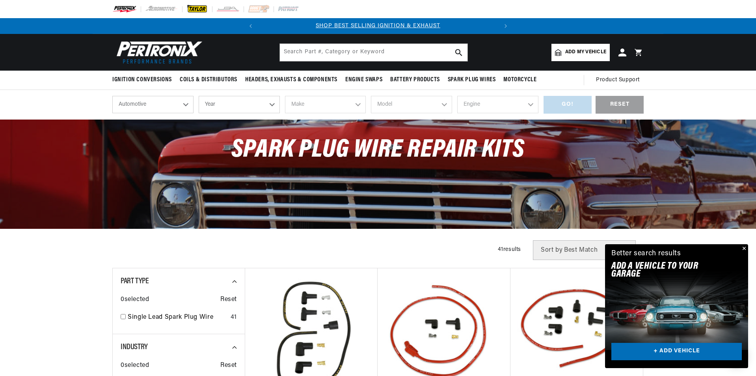
click at [200, 11] on img at bounding box center [197, 9] width 22 height 9
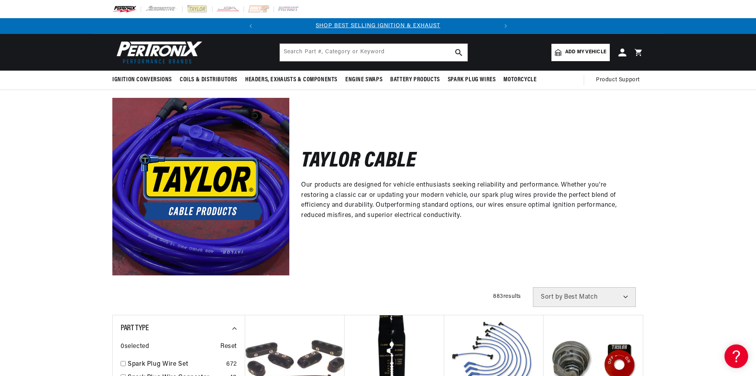
click at [132, 9] on img at bounding box center [124, 9] width 24 height 9
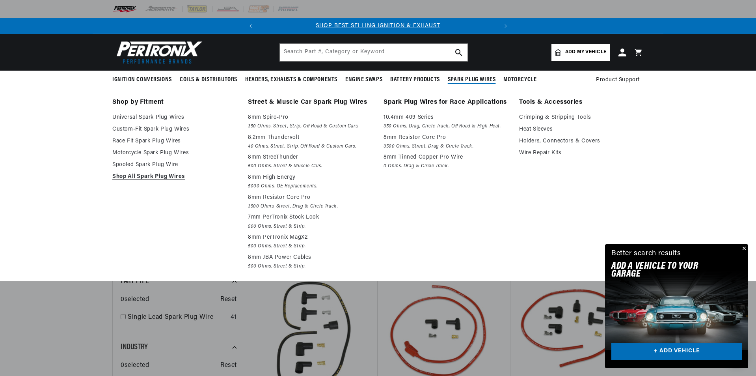
click at [472, 80] on span "Spark Plug Wires" at bounding box center [472, 80] width 48 height 8
click at [489, 76] on span "Spark Plug Wires" at bounding box center [472, 80] width 48 height 8
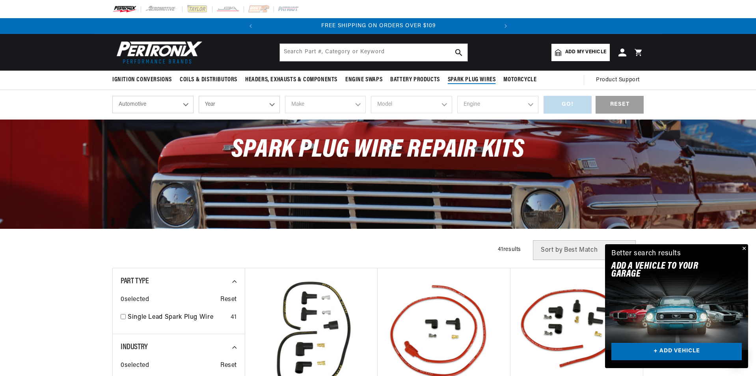
click at [487, 77] on span "Spark Plug Wires" at bounding box center [472, 80] width 48 height 8
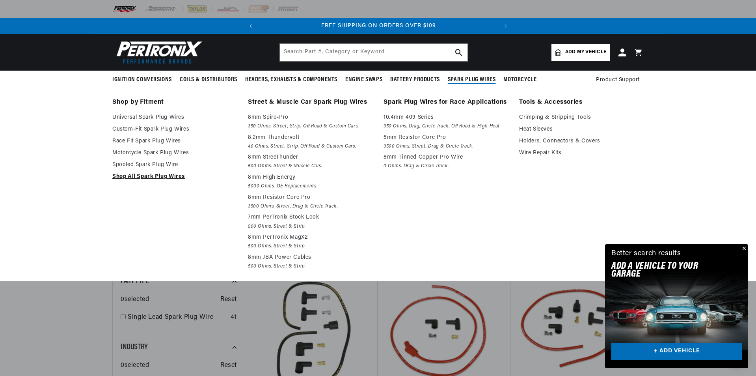
click at [157, 178] on link "Shop All Spark Plug Wires" at bounding box center [174, 176] width 125 height 9
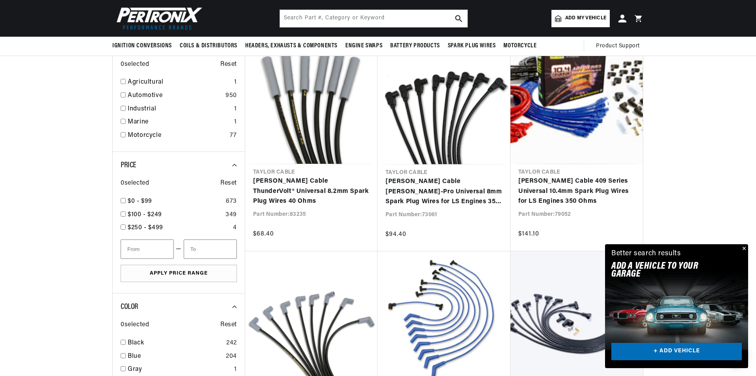
scroll to position [591, 0]
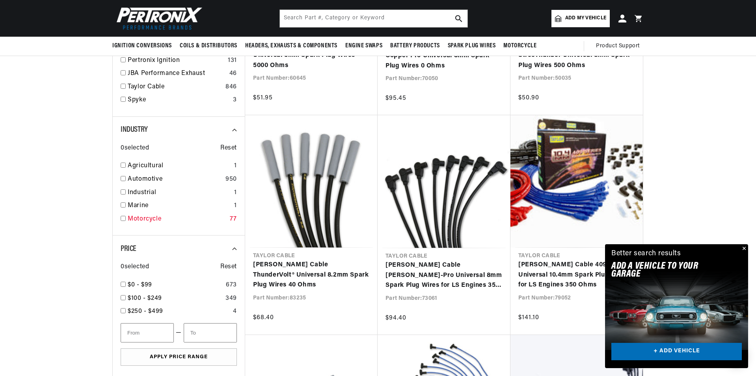
click at [123, 220] on input "checkbox" at bounding box center [123, 218] width 5 height 5
checkbox input "true"
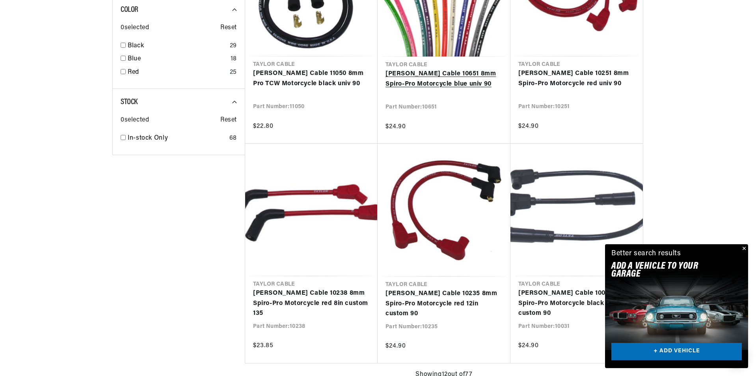
scroll to position [788, 0]
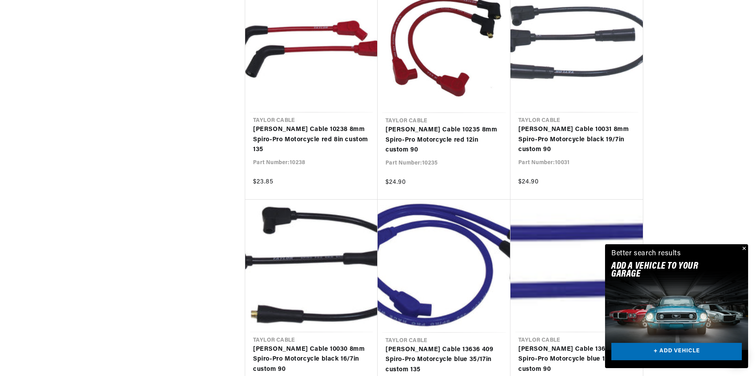
click at [745, 250] on button "Close" at bounding box center [743, 248] width 9 height 9
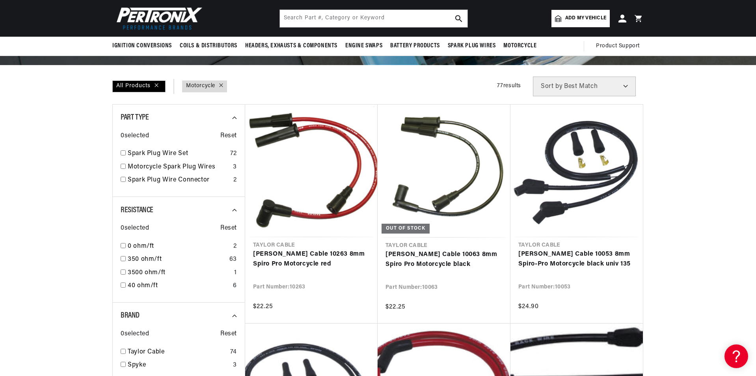
scroll to position [39, 0]
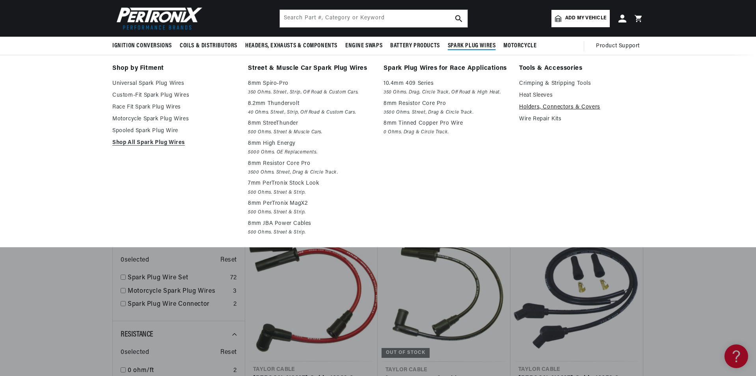
click at [550, 108] on link "Holders, Connectors & Covers" at bounding box center [581, 106] width 125 height 9
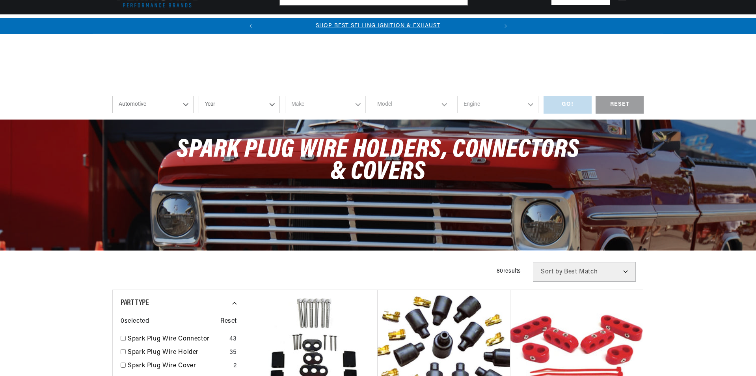
scroll to position [197, 0]
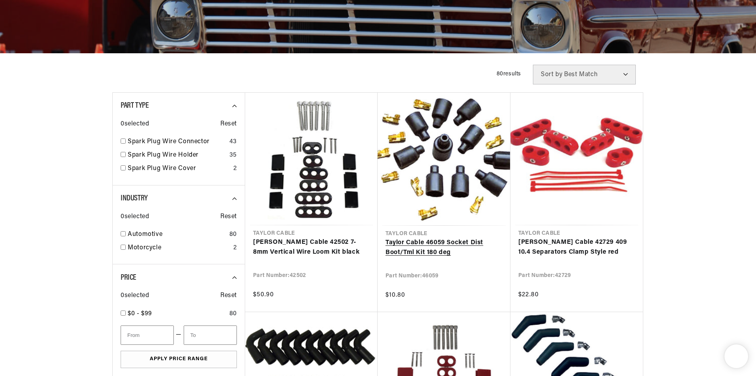
click at [447, 238] on link "Taylor Cable 46059 Socket Dist Boot/Tml Kit 180 deg" at bounding box center [443, 248] width 117 height 20
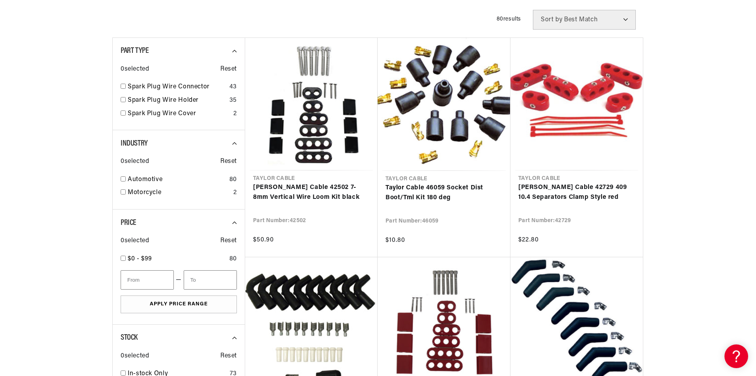
scroll to position [315, 0]
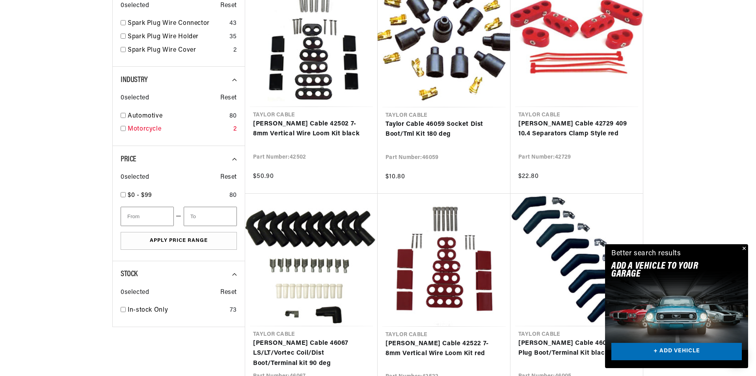
click at [121, 133] on div "Motorcycle 2" at bounding box center [179, 130] width 116 height 13
checkbox input "true"
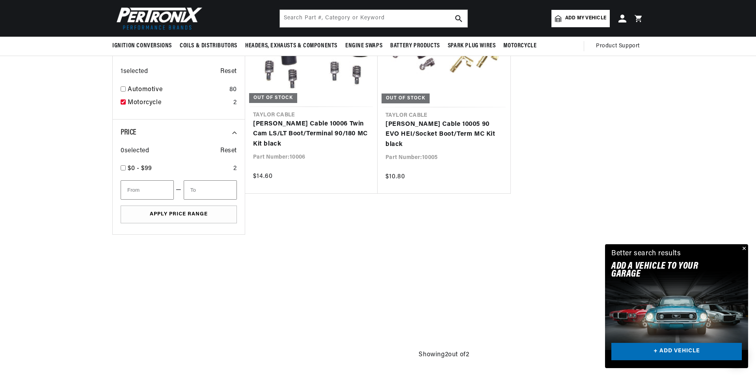
scroll to position [197, 0]
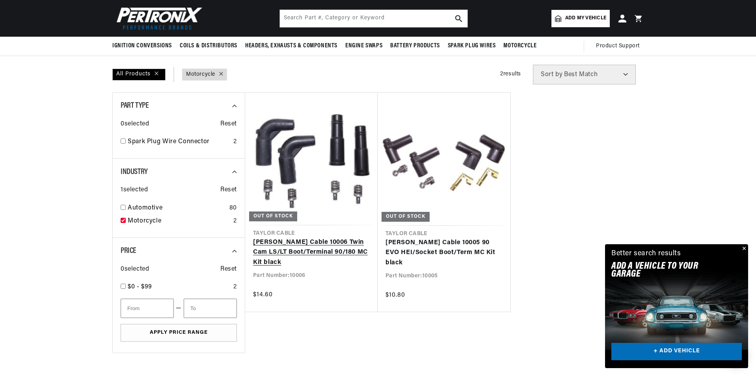
click at [333, 237] on link "Taylor Cable 10006 Twin Cam LS/LT Boot/Terminal 90/180 MC Kit black" at bounding box center [311, 252] width 117 height 30
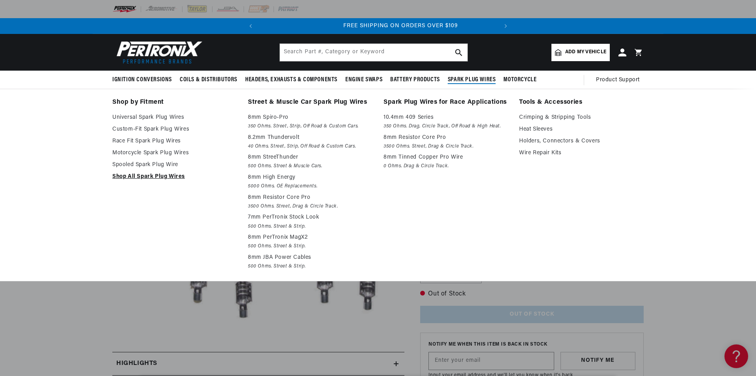
click at [146, 177] on link "Shop All Spark Plug Wires" at bounding box center [174, 176] width 125 height 9
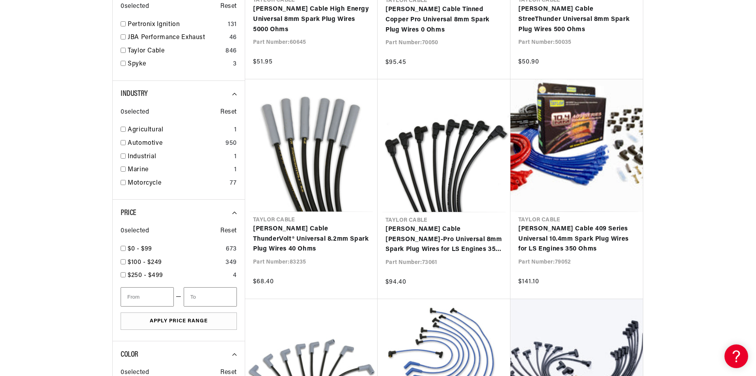
scroll to position [631, 0]
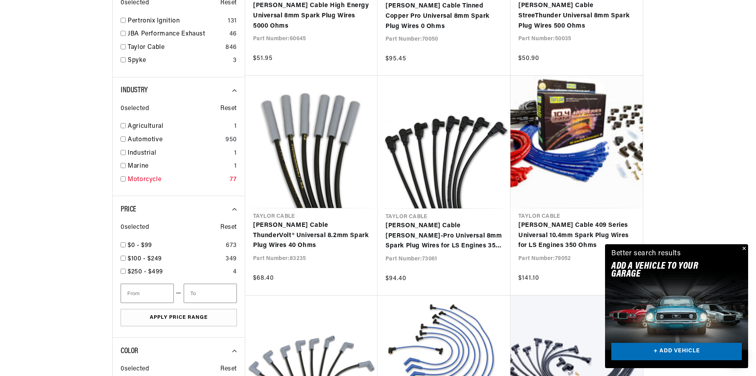
click at [123, 181] on input "checkbox" at bounding box center [123, 178] width 5 height 5
checkbox input "true"
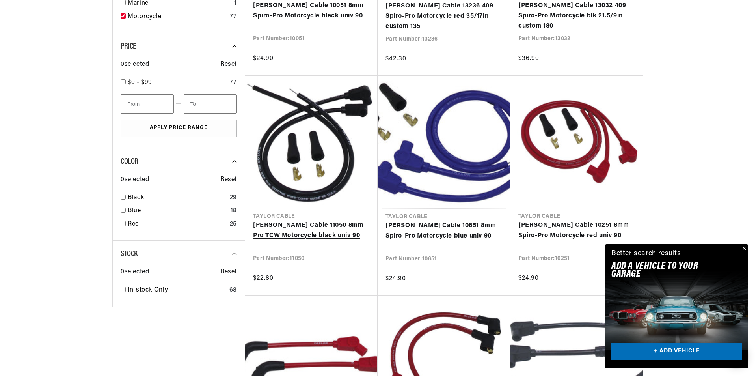
scroll to position [0, 239]
click at [327, 220] on link "[PERSON_NAME] Cable 11050 8mm Pro TCW Motorcycle black univ 90" at bounding box center [311, 230] width 117 height 20
